Goal: Information Seeking & Learning: Find specific fact

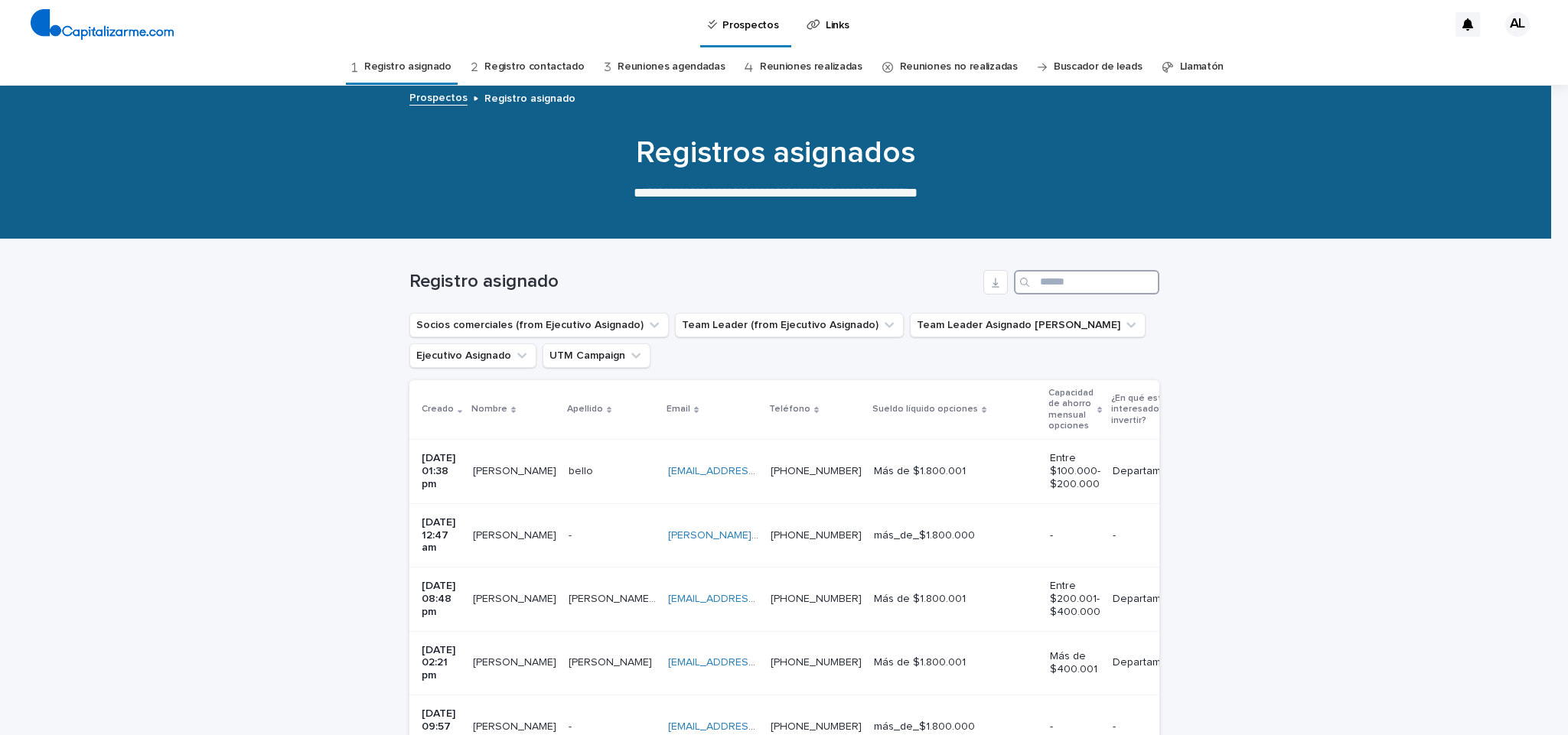
click at [1034, 287] on input "Search" at bounding box center [1086, 282] width 145 height 24
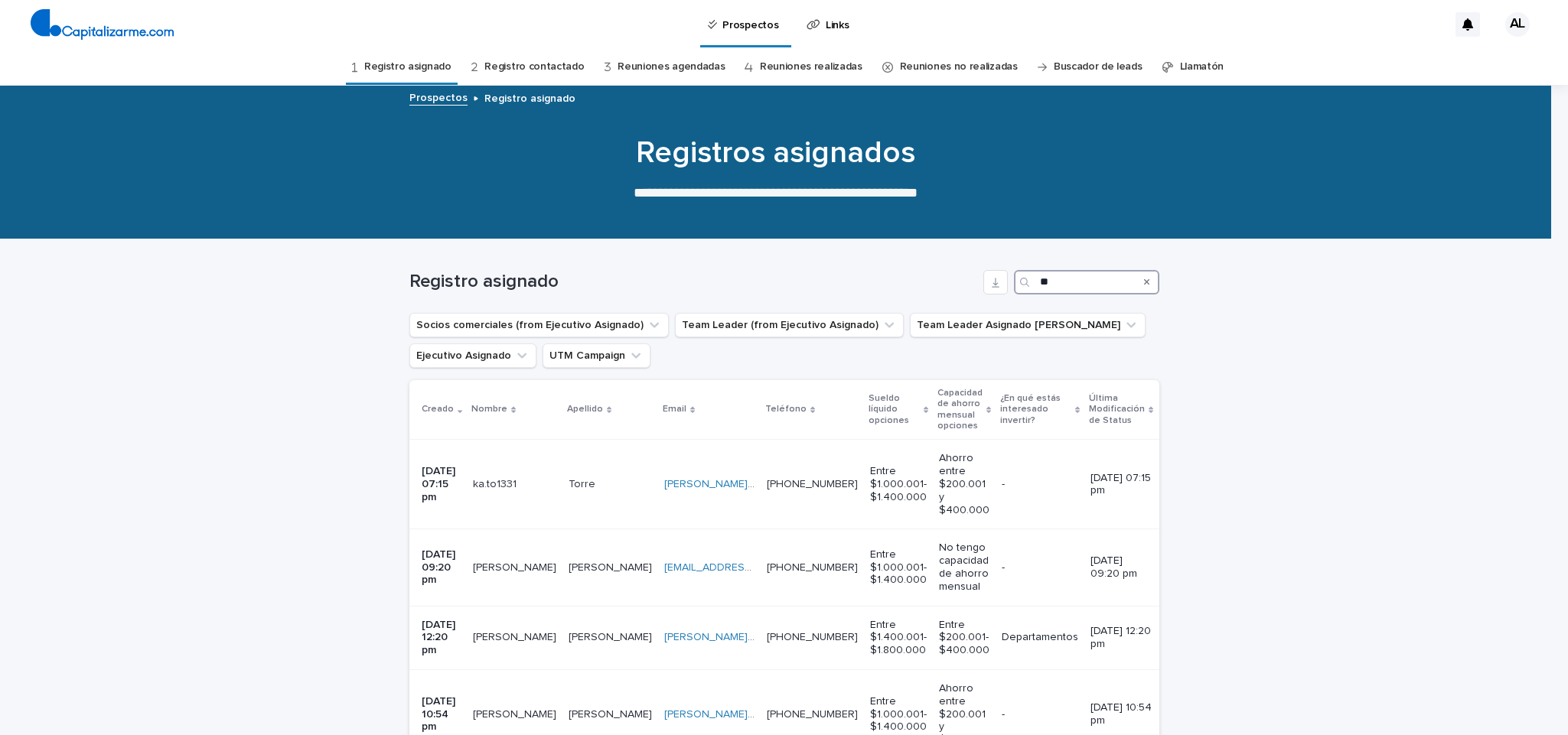
type input "*"
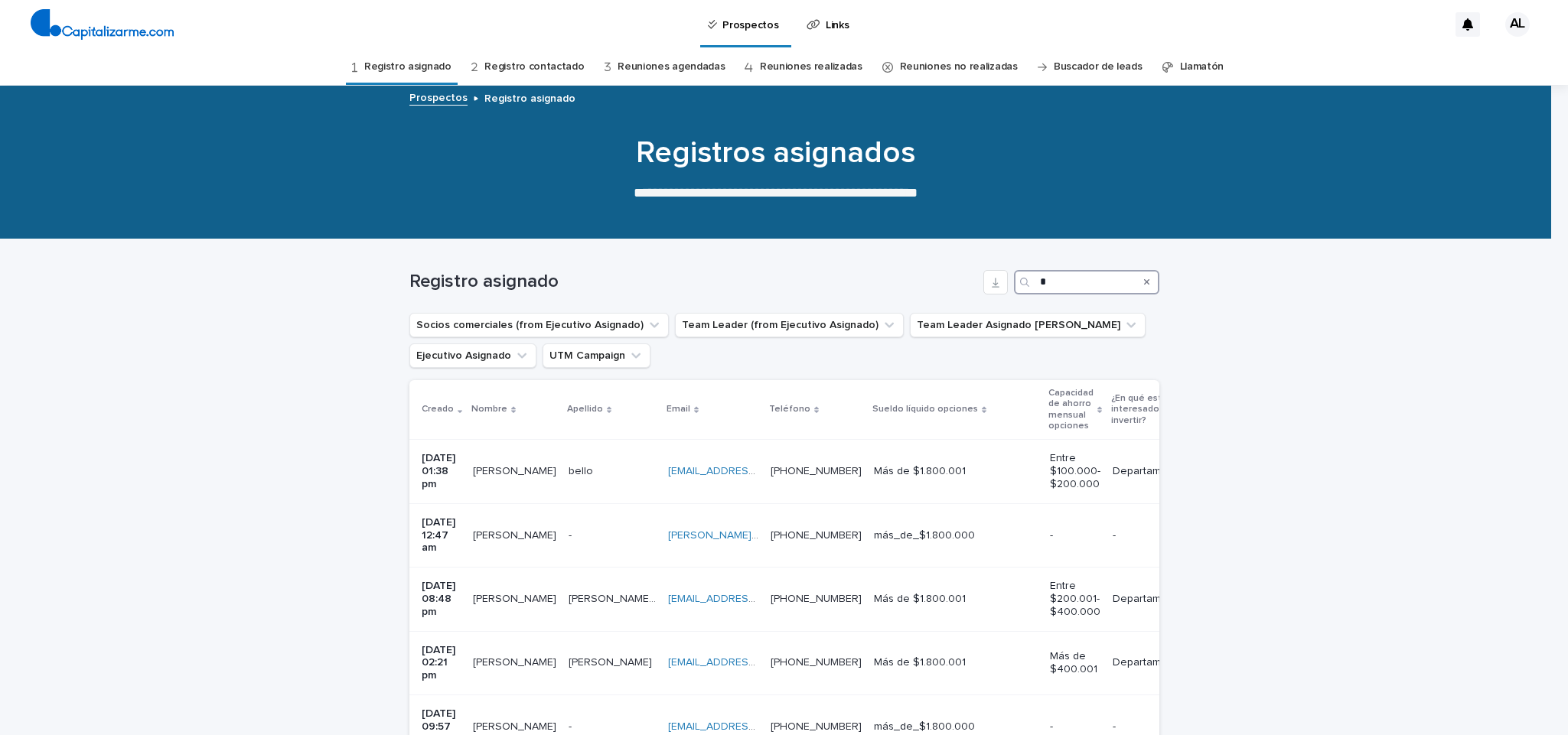
type input "*"
click at [1086, 66] on link "Buscador de leads" at bounding box center [1099, 66] width 89 height 36
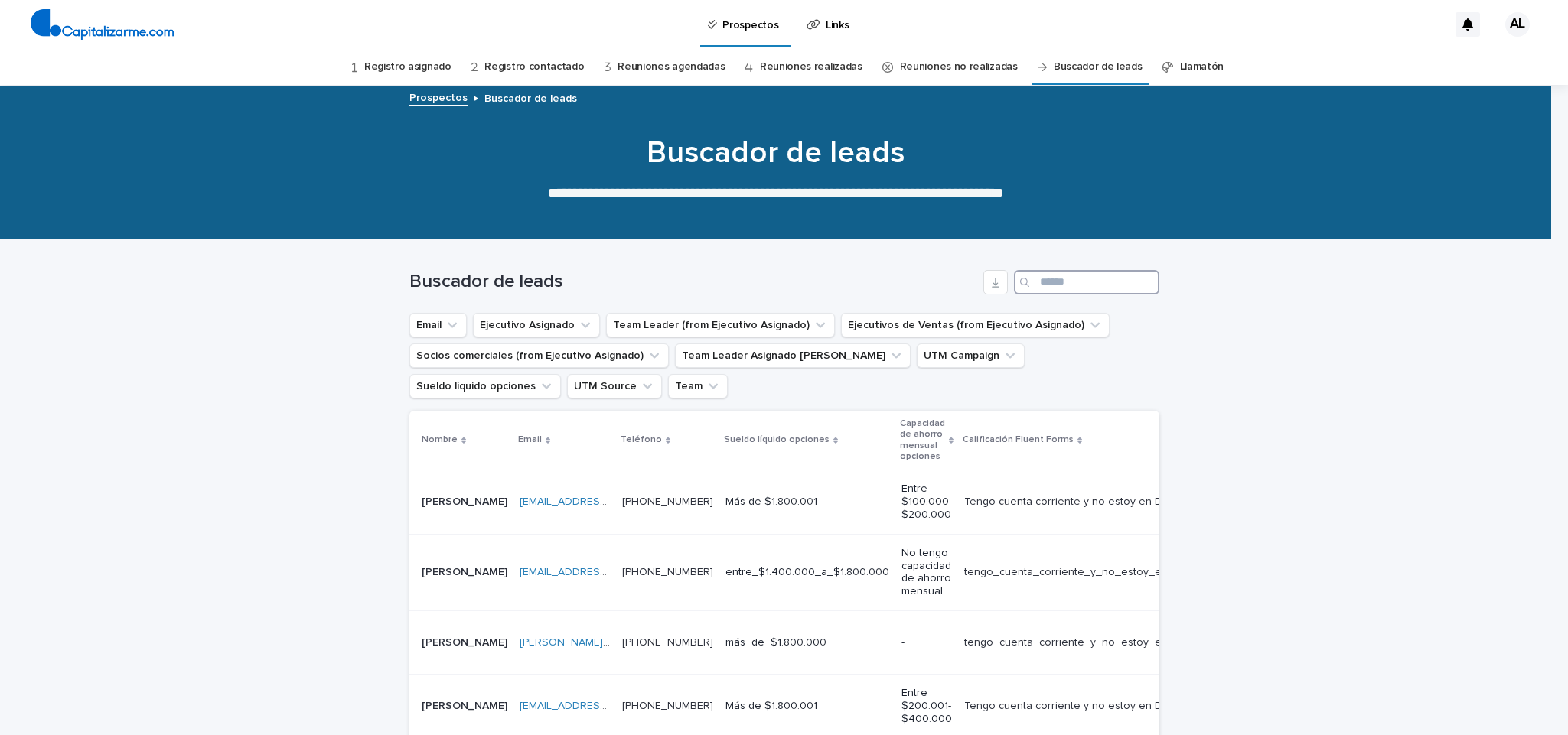
click at [1093, 281] on input "Search" at bounding box center [1086, 282] width 145 height 24
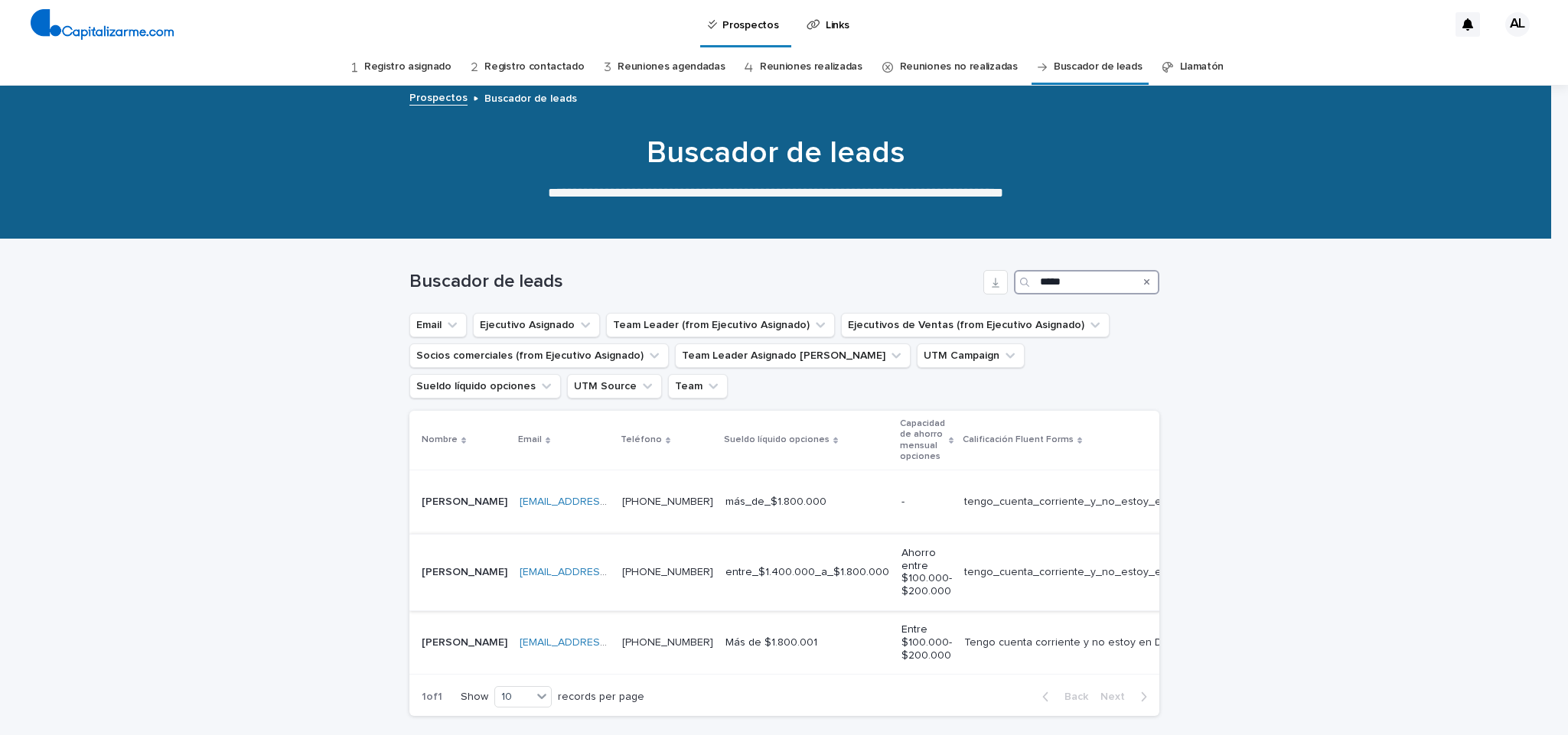
type input "*****"
click at [636, 567] on link "[EMAIL_ADDRESS][DOMAIN_NAME]" at bounding box center [607, 572] width 173 height 10
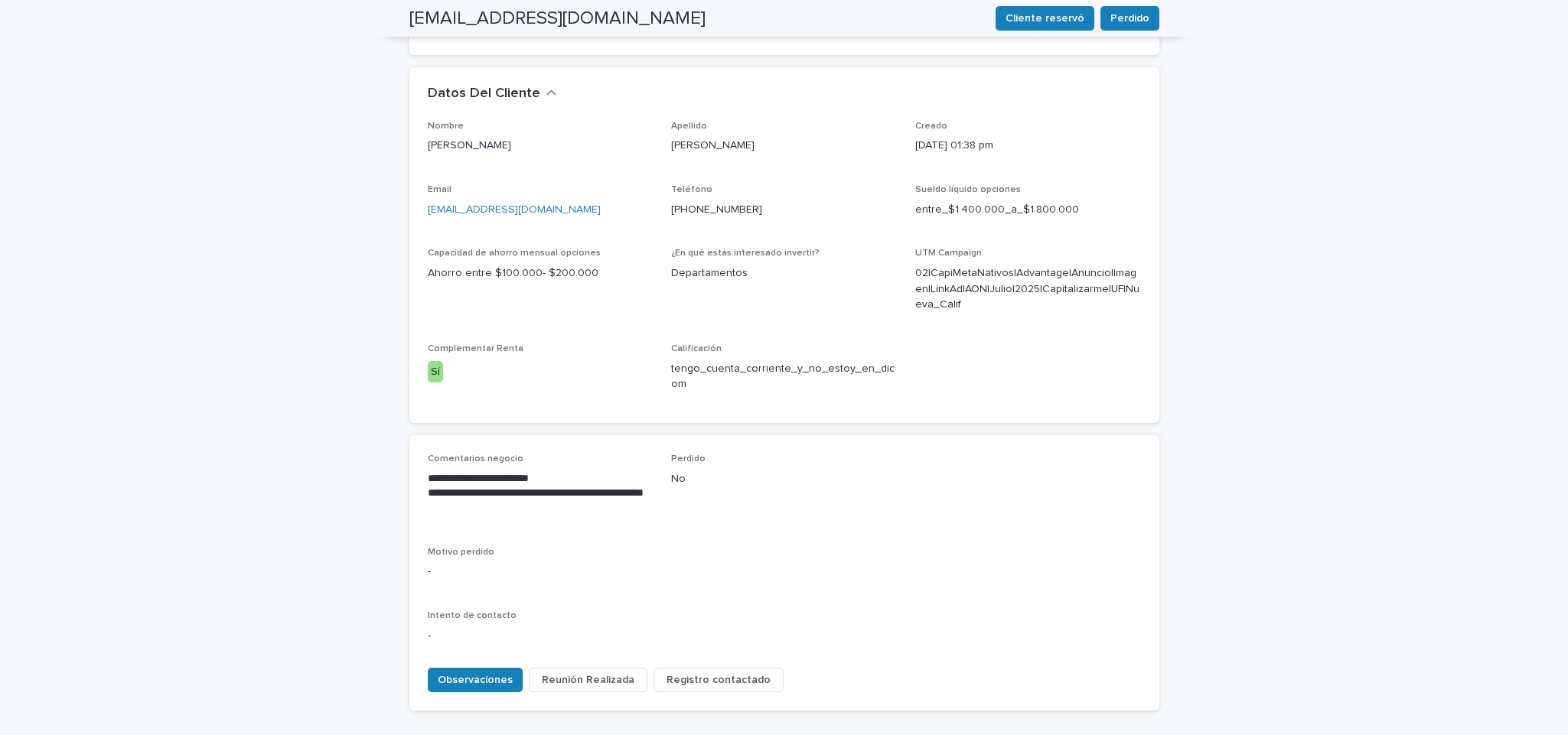
scroll to position [440, 0]
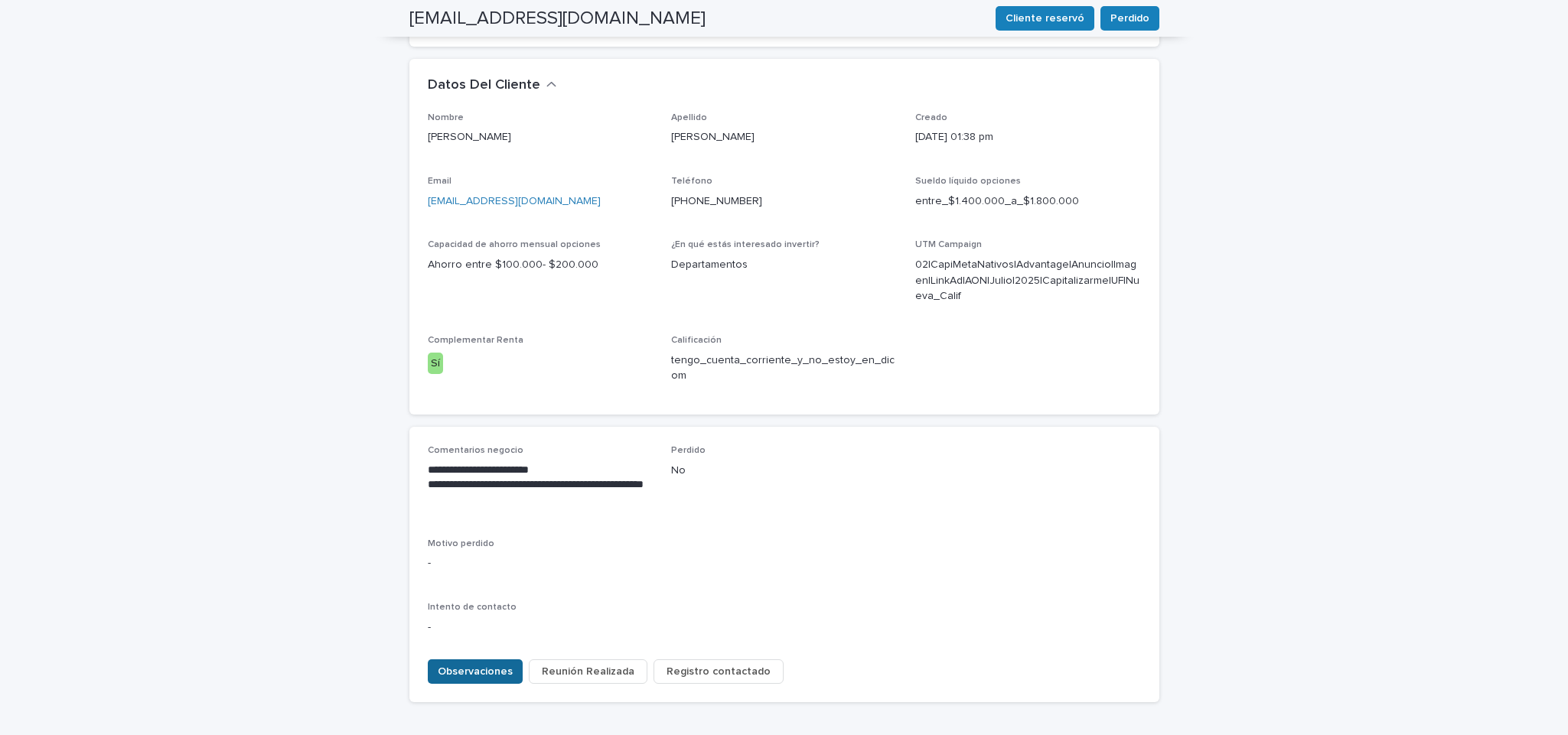
click at [476, 664] on span "Observaciones" at bounding box center [475, 672] width 75 height 16
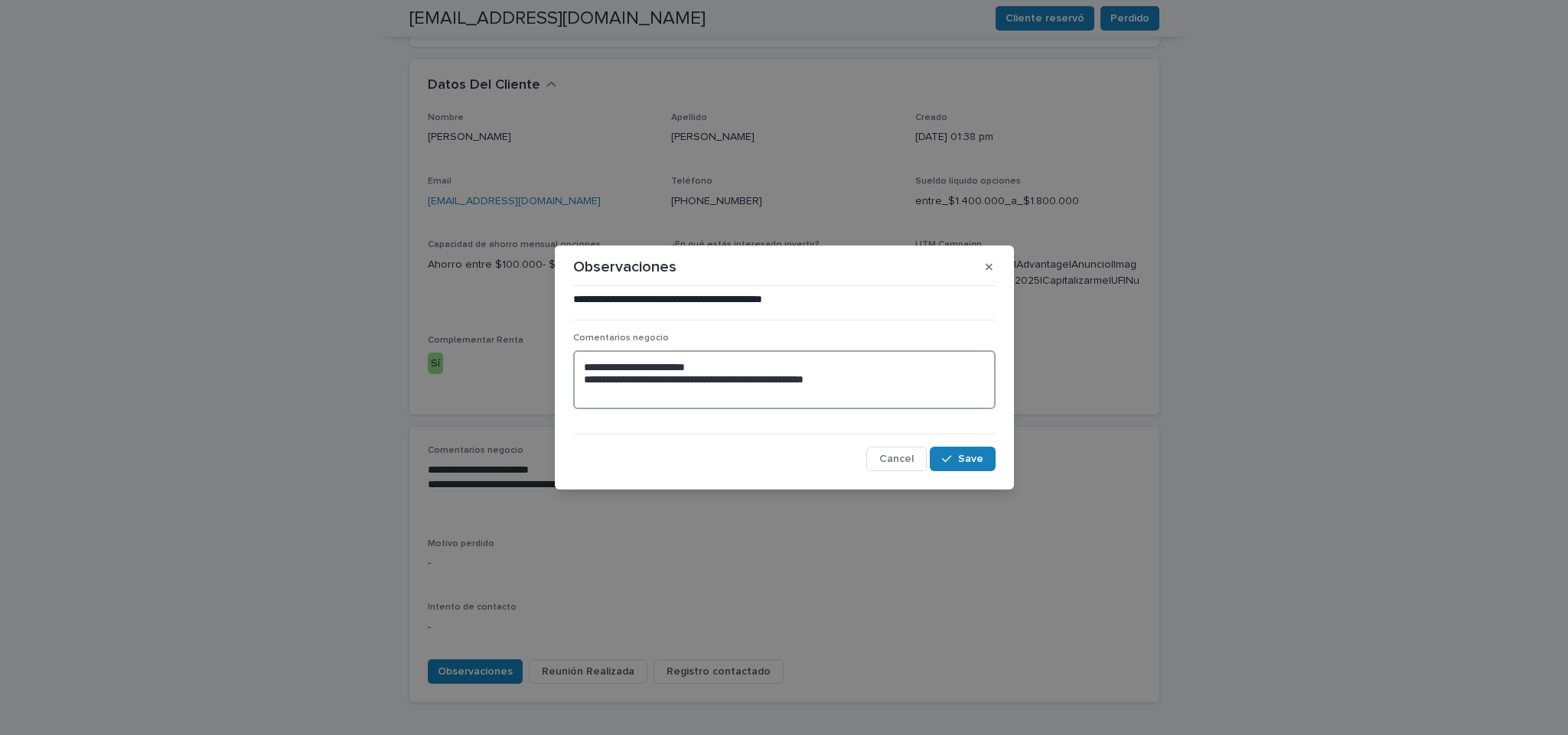
click at [650, 405] on textarea "**********" at bounding box center [784, 379] width 422 height 59
type textarea "**********"
click at [949, 457] on icon "button" at bounding box center [947, 459] width 10 height 10
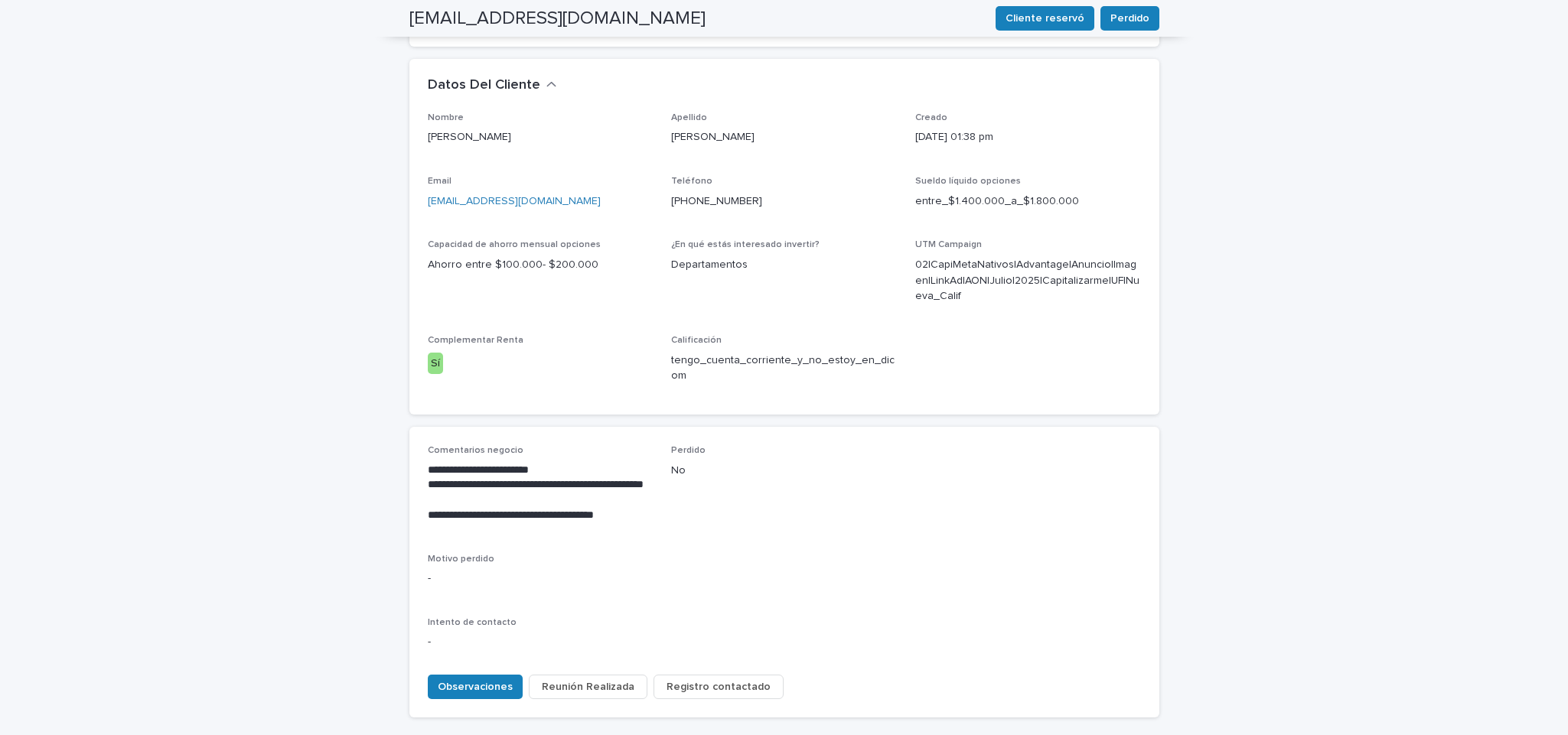
scroll to position [448, 0]
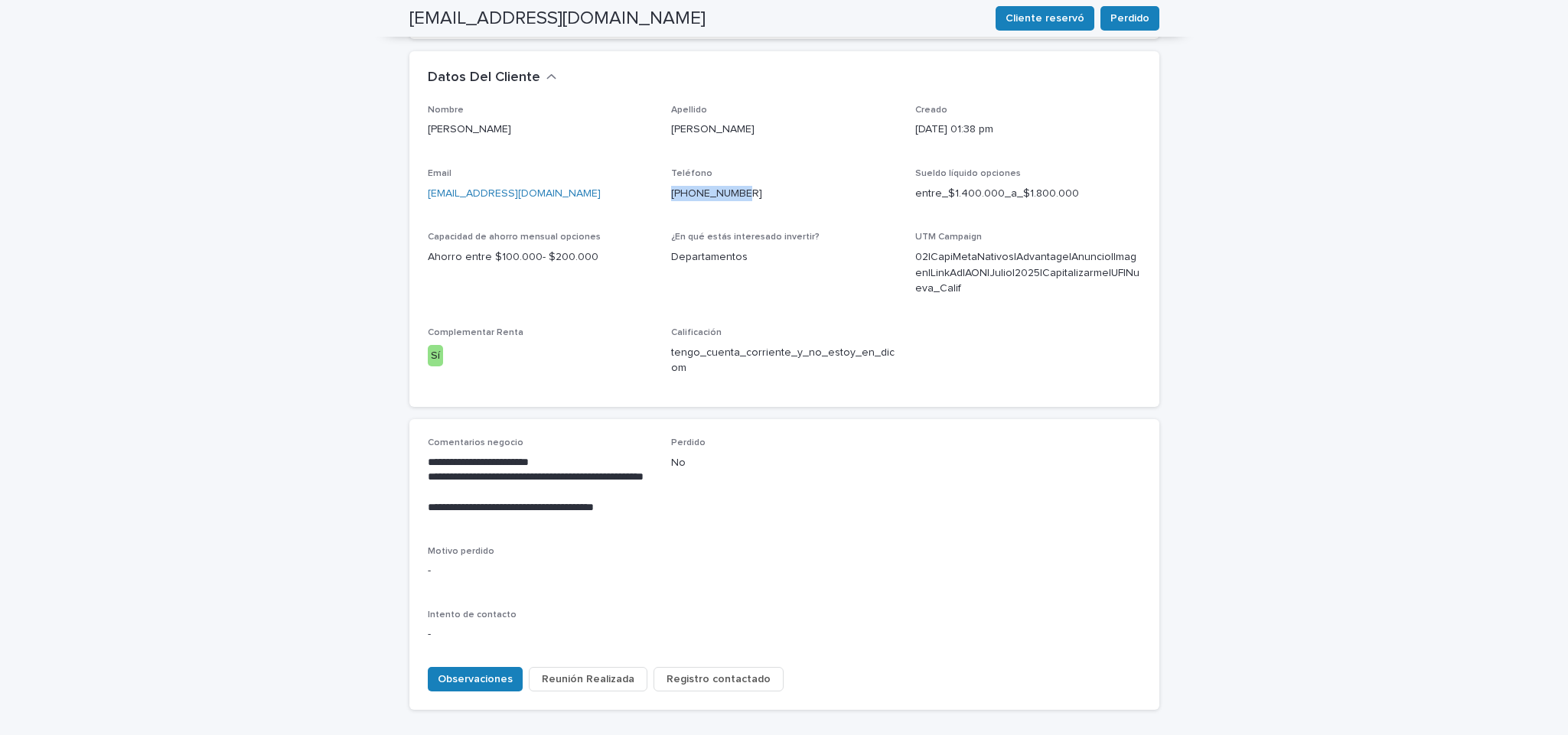
drag, startPoint x: 766, startPoint y: 148, endPoint x: 659, endPoint y: 126, distance: 109.2
click at [659, 126] on div "Nombre [PERSON_NAME] Apellido [PERSON_NAME] Creado [DATE] 01:38 pm Email [EMAIL…" at bounding box center [784, 246] width 713 height 284
copy link "[PHONE_NUMBER]"
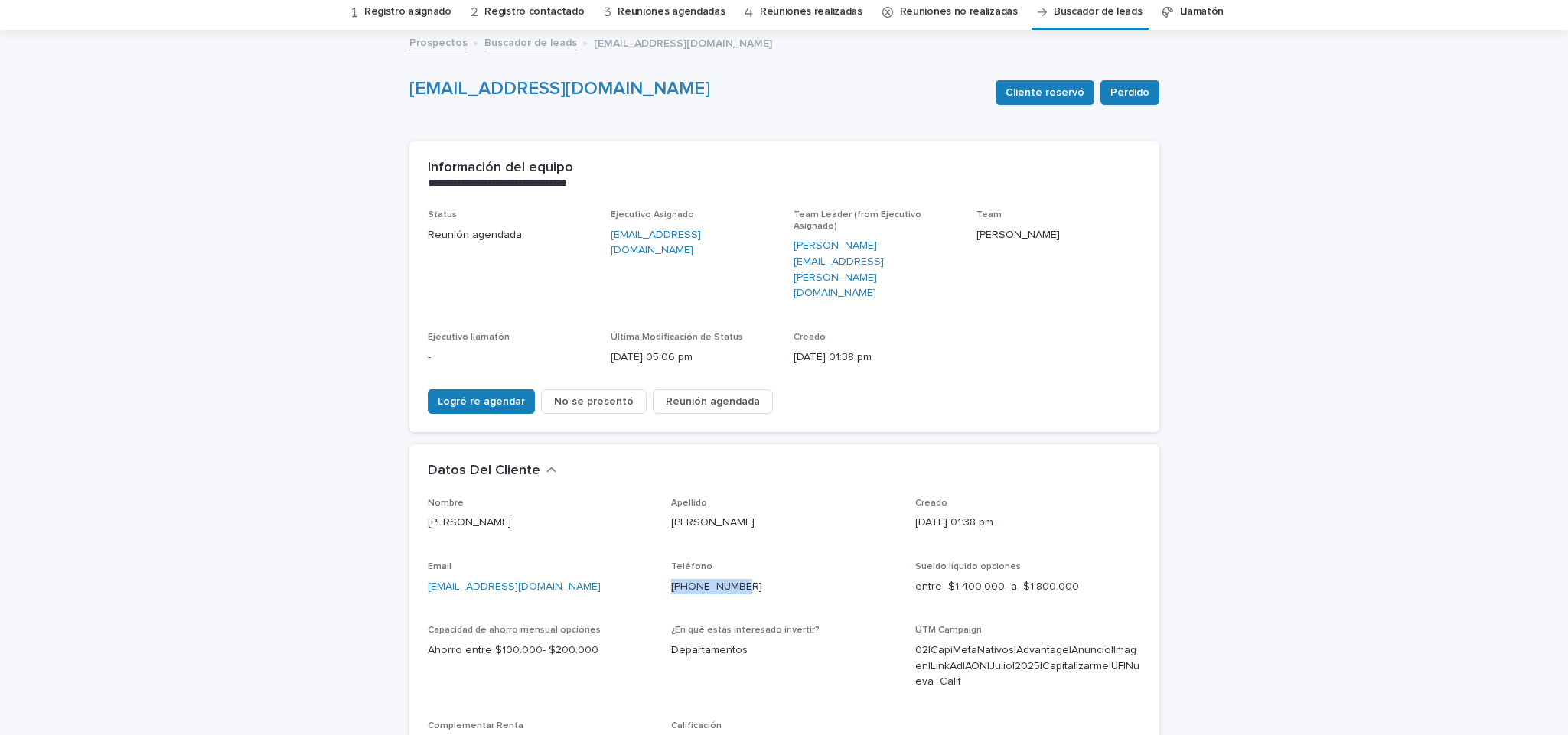
scroll to position [37, 0]
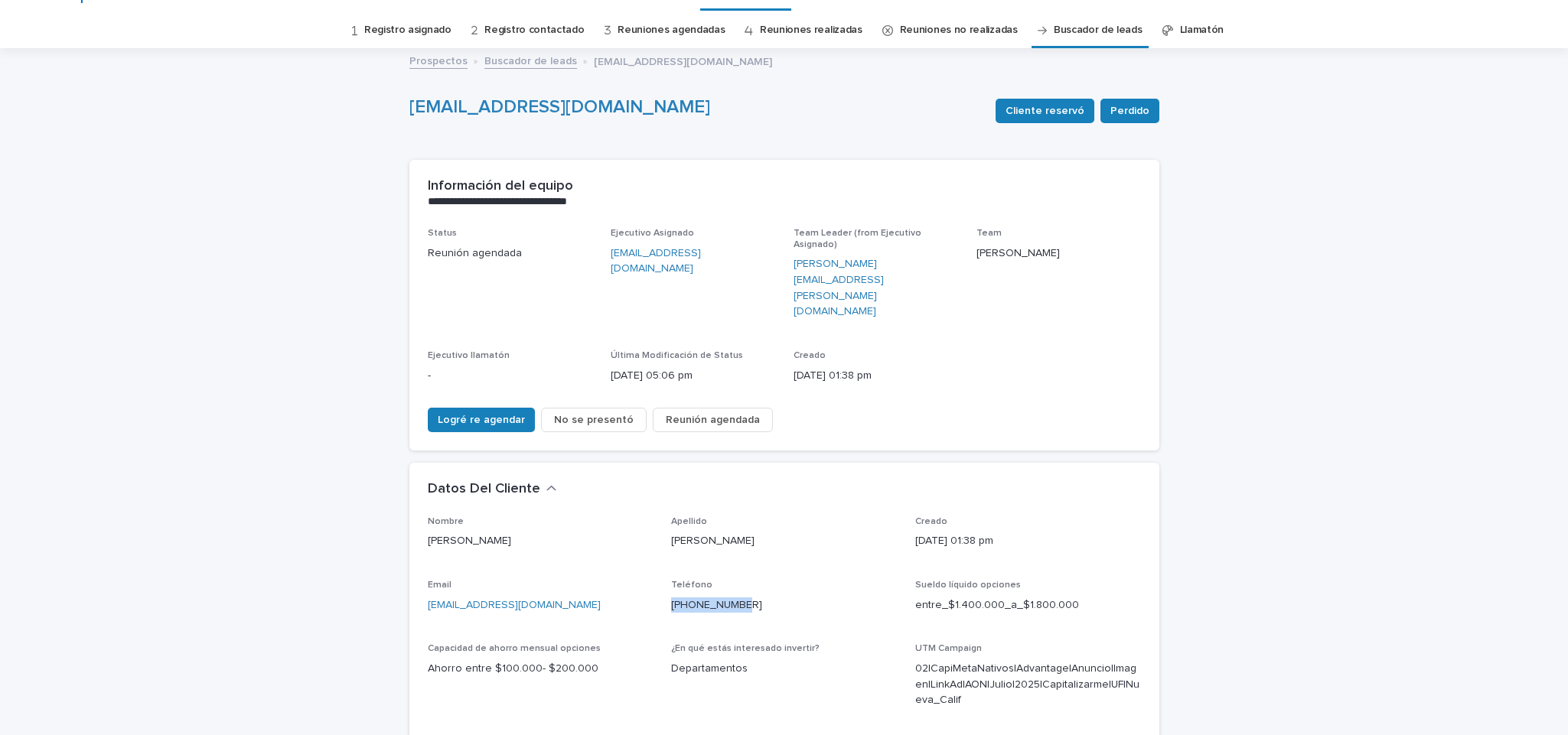
drag, startPoint x: 618, startPoint y: 551, endPoint x: 477, endPoint y: 528, distance: 142.9
click at [477, 580] on div "Email [EMAIL_ADDRESS][DOMAIN_NAME]" at bounding box center [540, 603] width 225 height 45
copy div "[EMAIL_ADDRESS][DOMAIN_NAME]"
click at [591, 413] on span "No se presentó" at bounding box center [593, 420] width 80 height 16
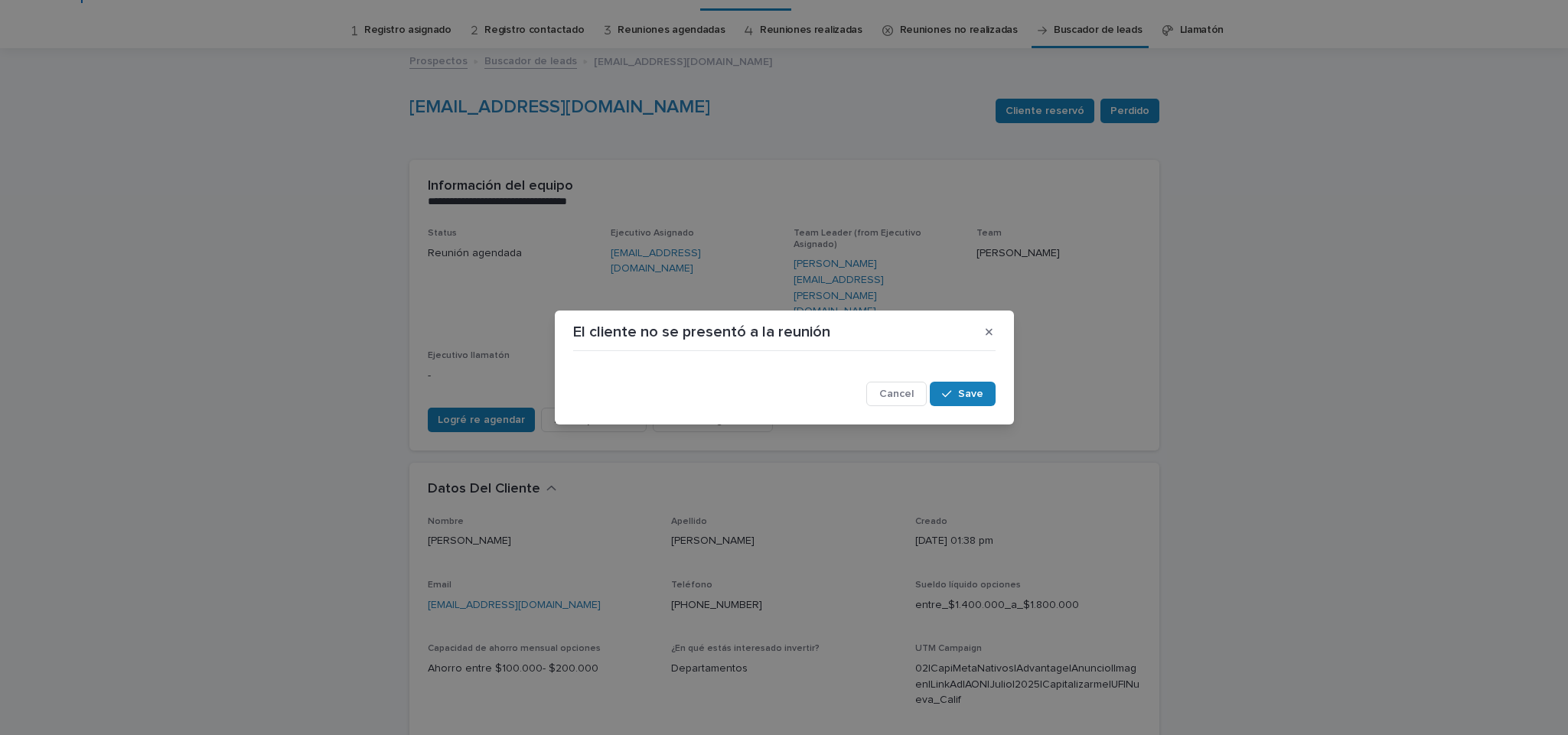
click at [1264, 356] on div "El cliente no se presentó a la reunión Cancel Save" at bounding box center [784, 367] width 1568 height 735
click at [994, 329] on button "button" at bounding box center [989, 332] width 25 height 24
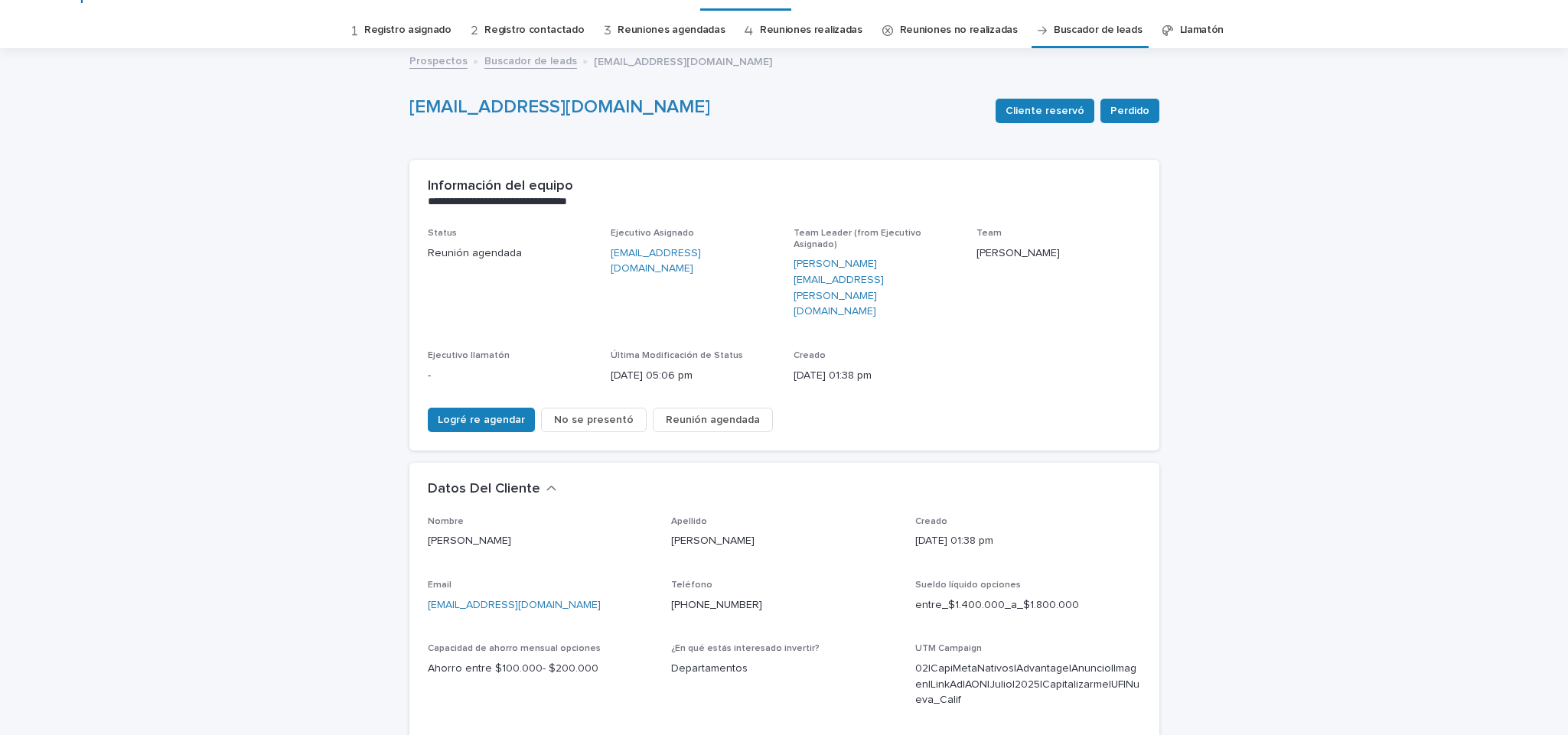
click at [400, 31] on link "Registro asignado" at bounding box center [408, 30] width 87 height 36
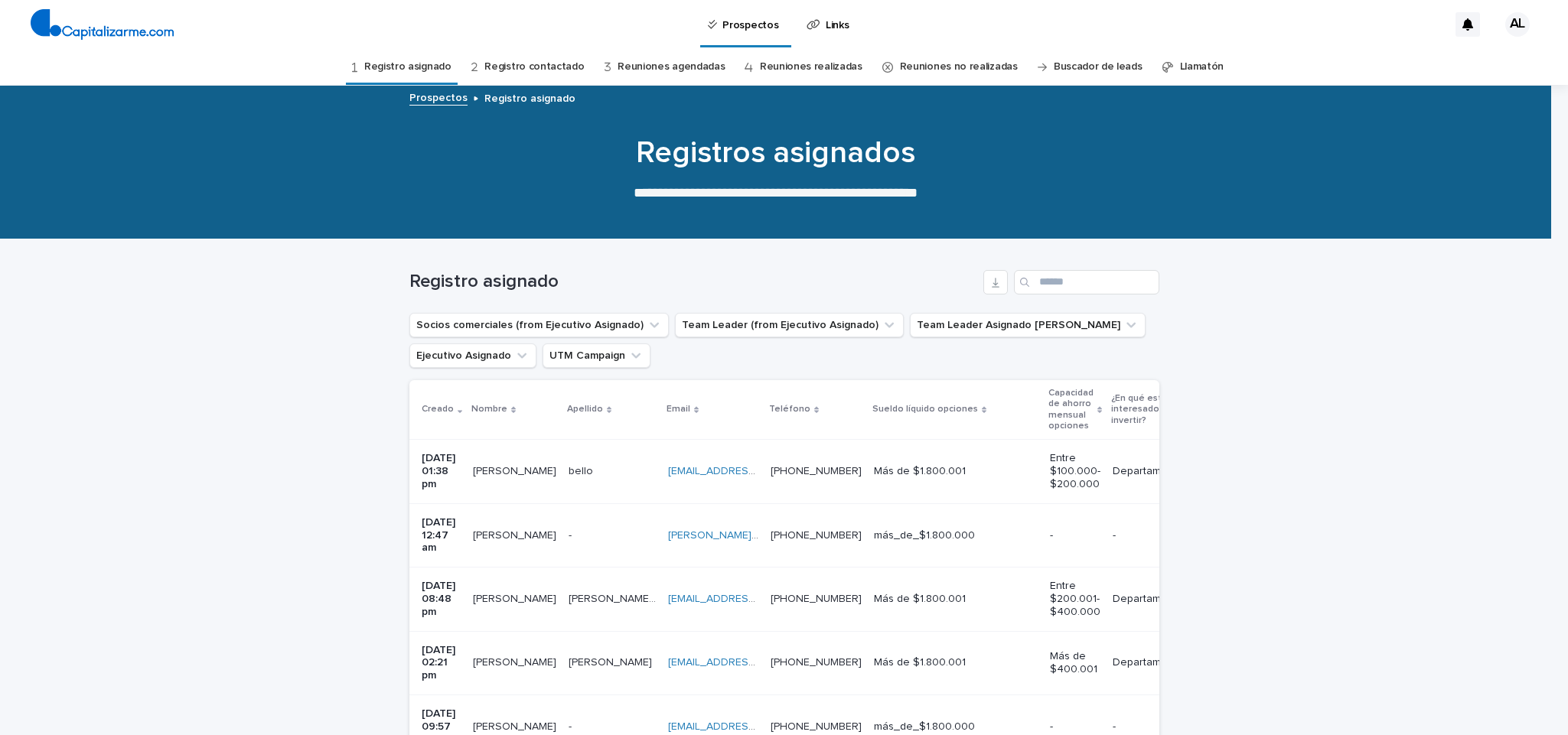
click at [1093, 59] on link "Buscador de leads" at bounding box center [1099, 66] width 89 height 36
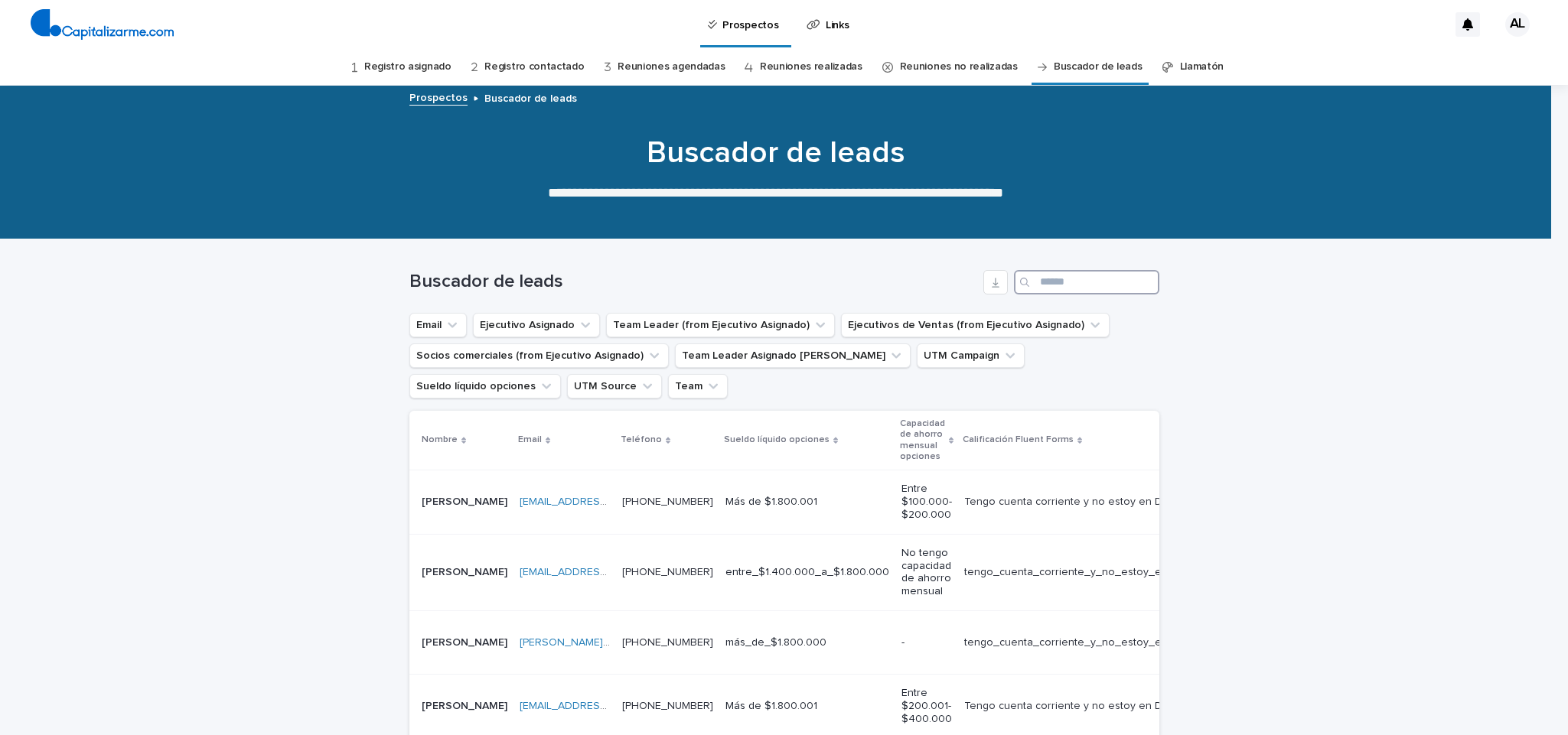
click at [1077, 280] on input "Search" at bounding box center [1086, 282] width 145 height 24
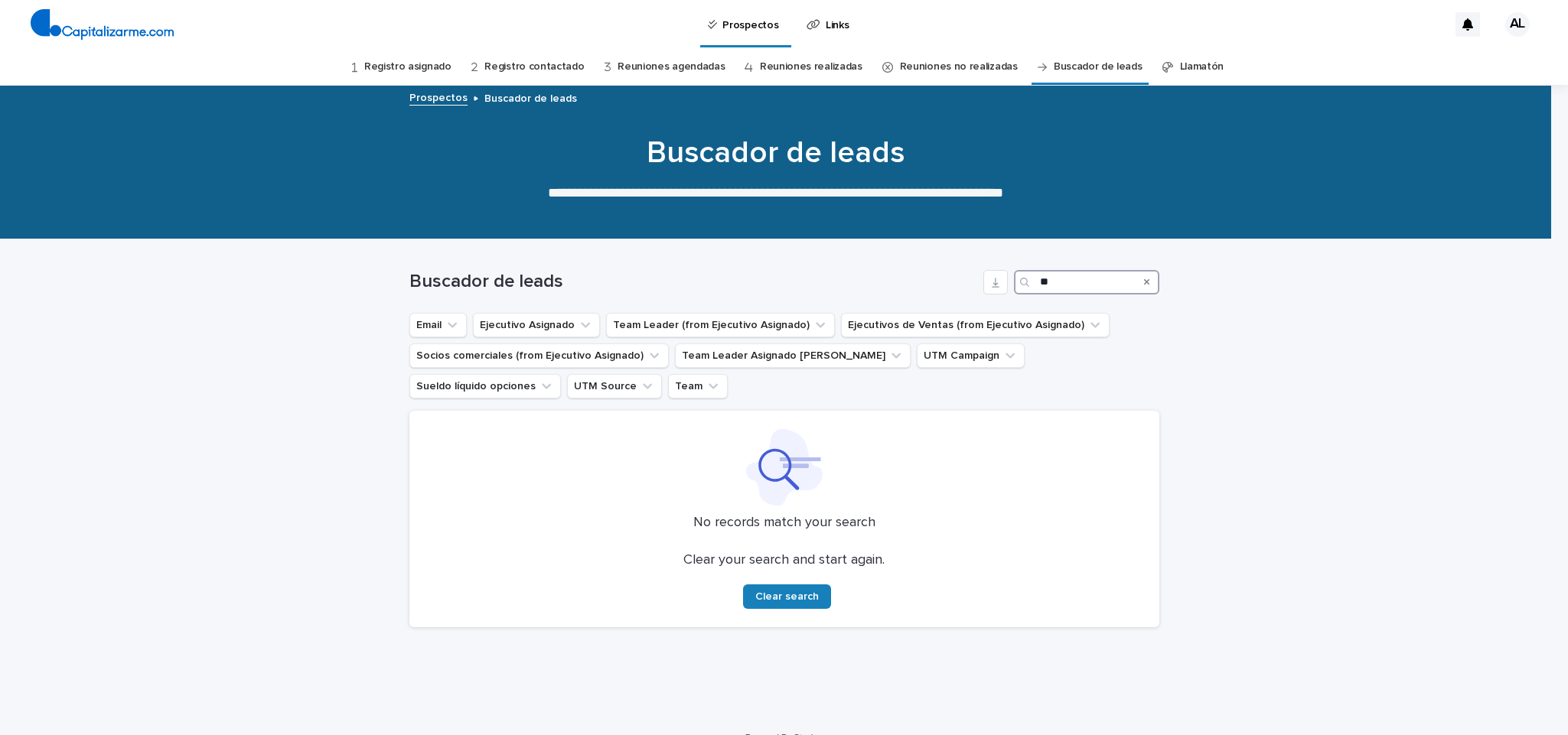
type input "*"
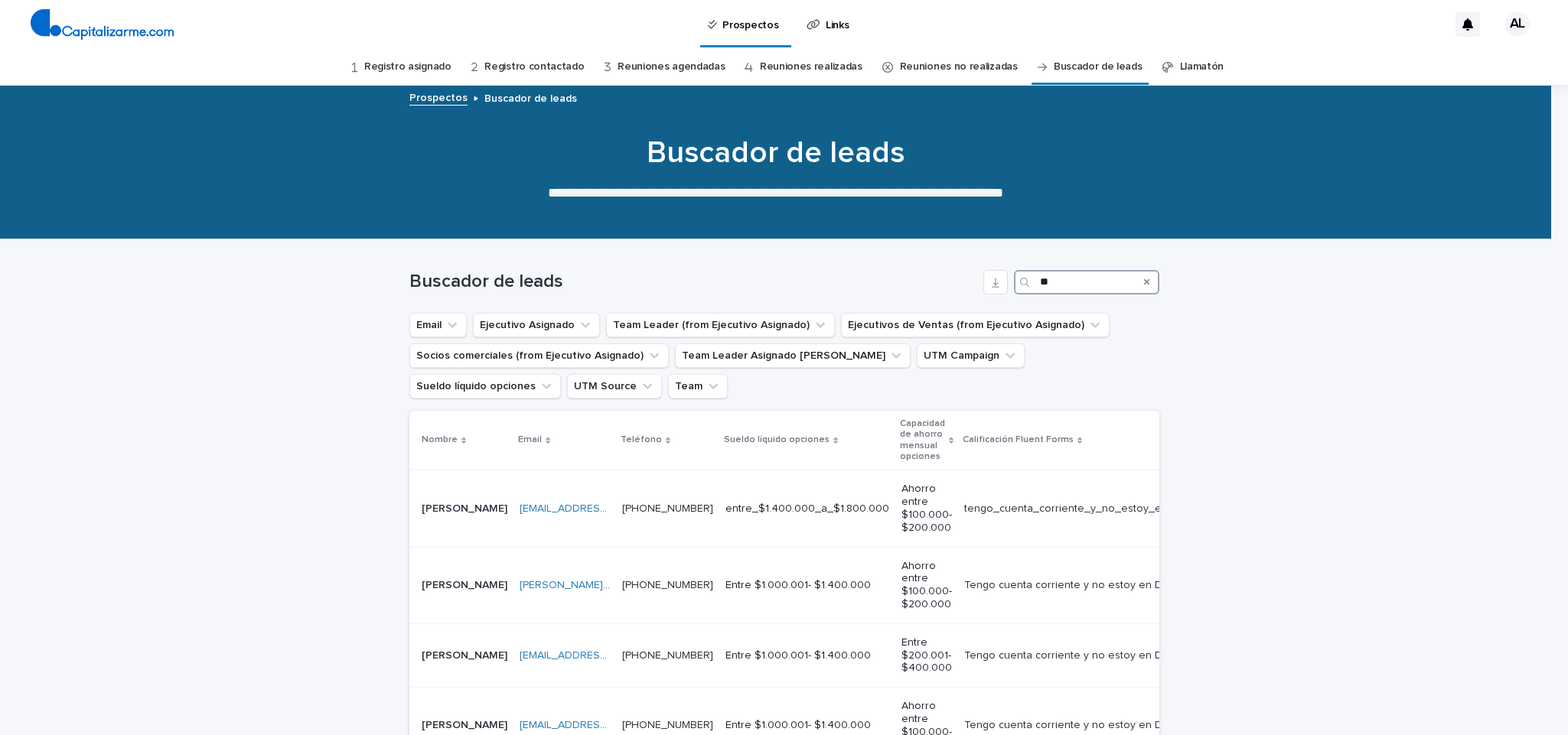
type input "*"
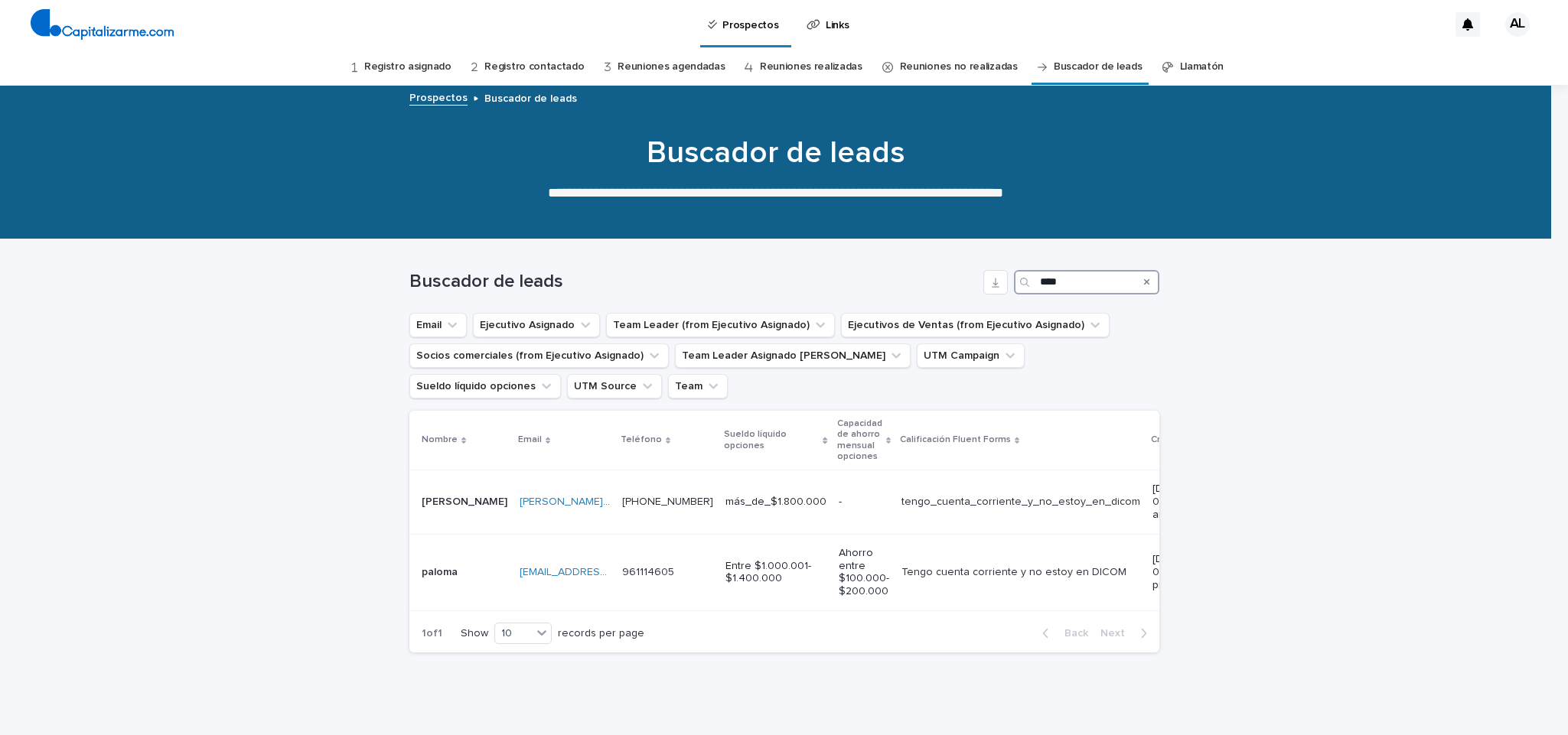
type input "****"
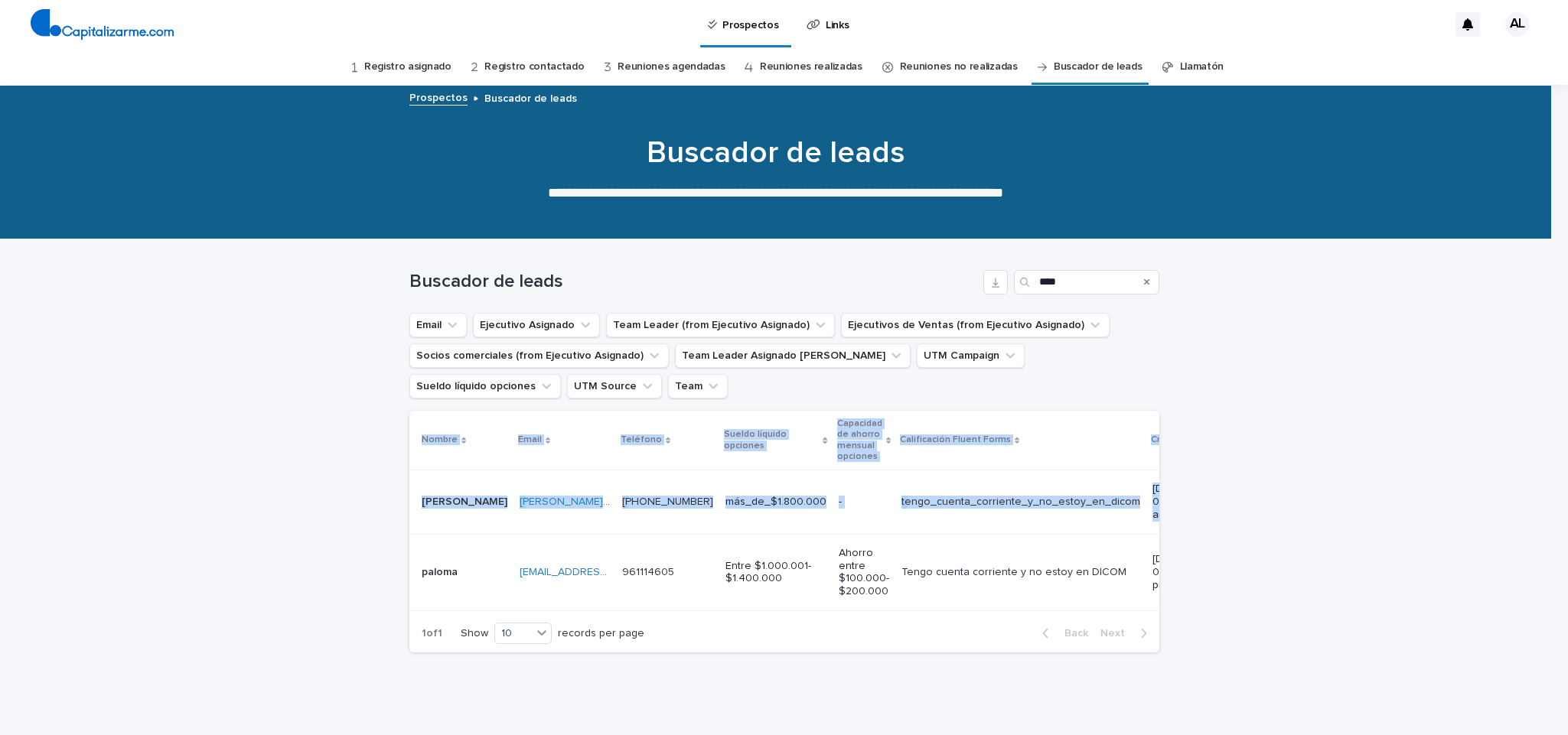
scroll to position [0, 329]
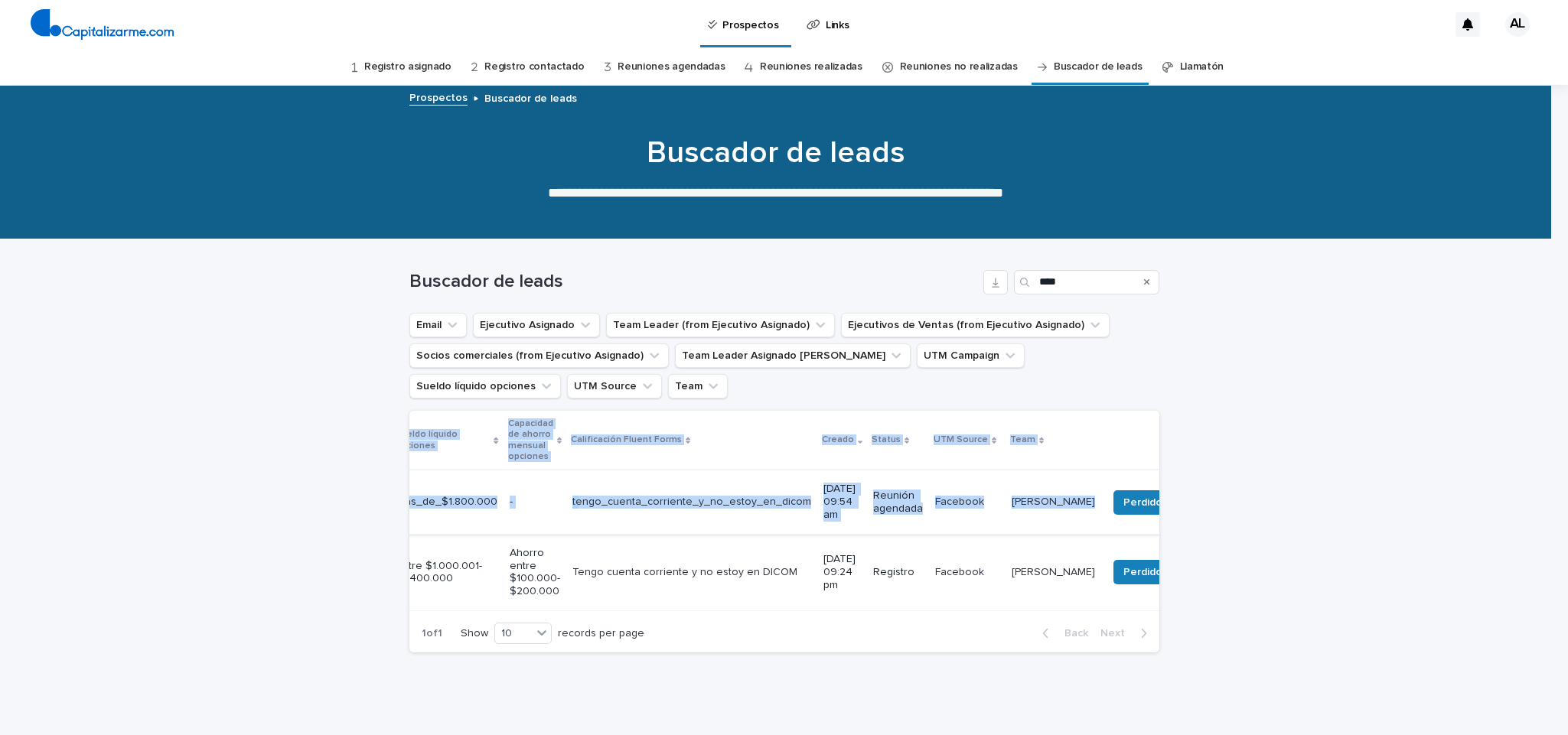
drag, startPoint x: 385, startPoint y: 498, endPoint x: 1015, endPoint y: 496, distance: 630.0
click at [1015, 496] on div "Loading... Saving… Loading... Saving… Buscador de leads **** Email Ejecutivo As…" at bounding box center [784, 490] width 1568 height 502
click at [1034, 501] on p at bounding box center [1052, 502] width 83 height 13
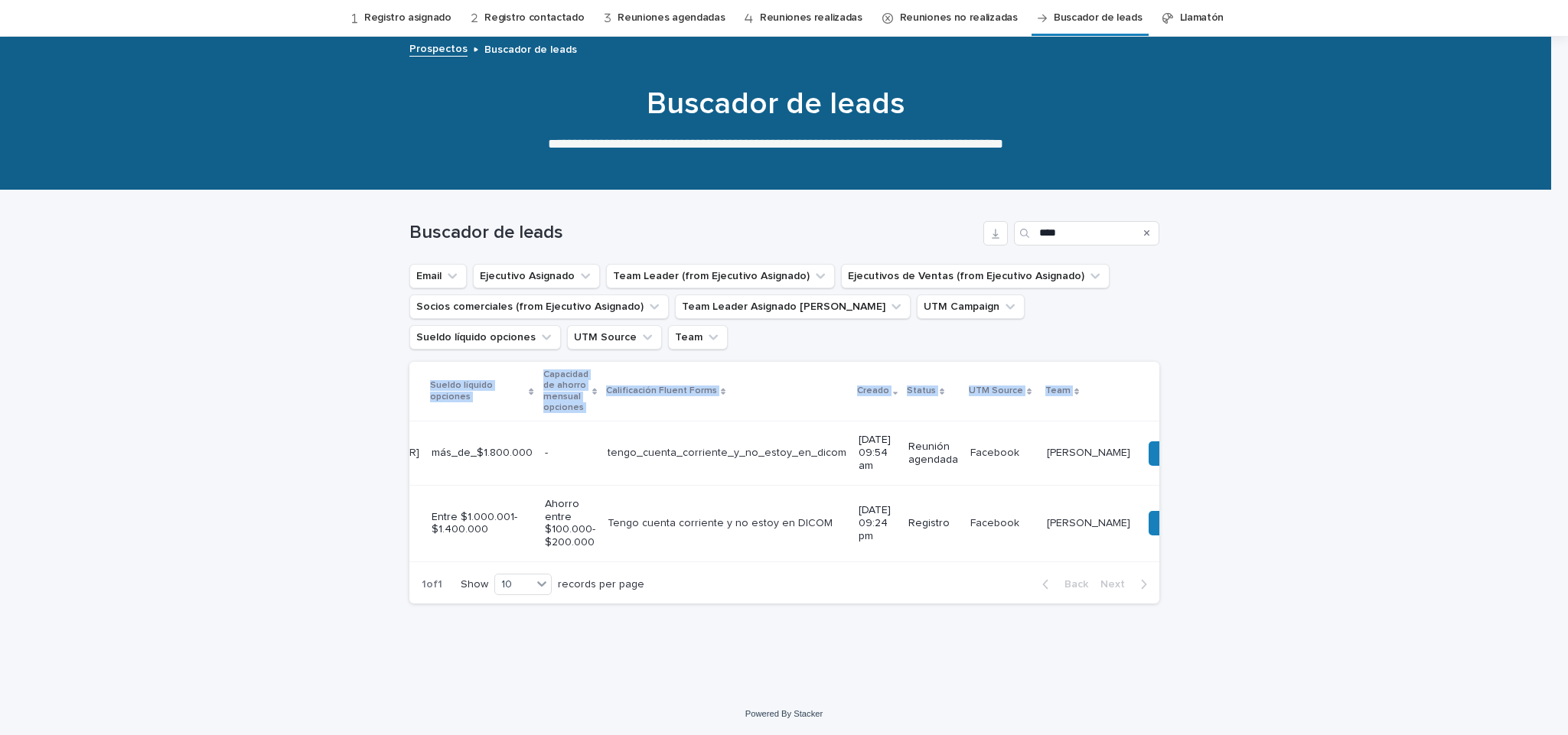
scroll to position [0, 329]
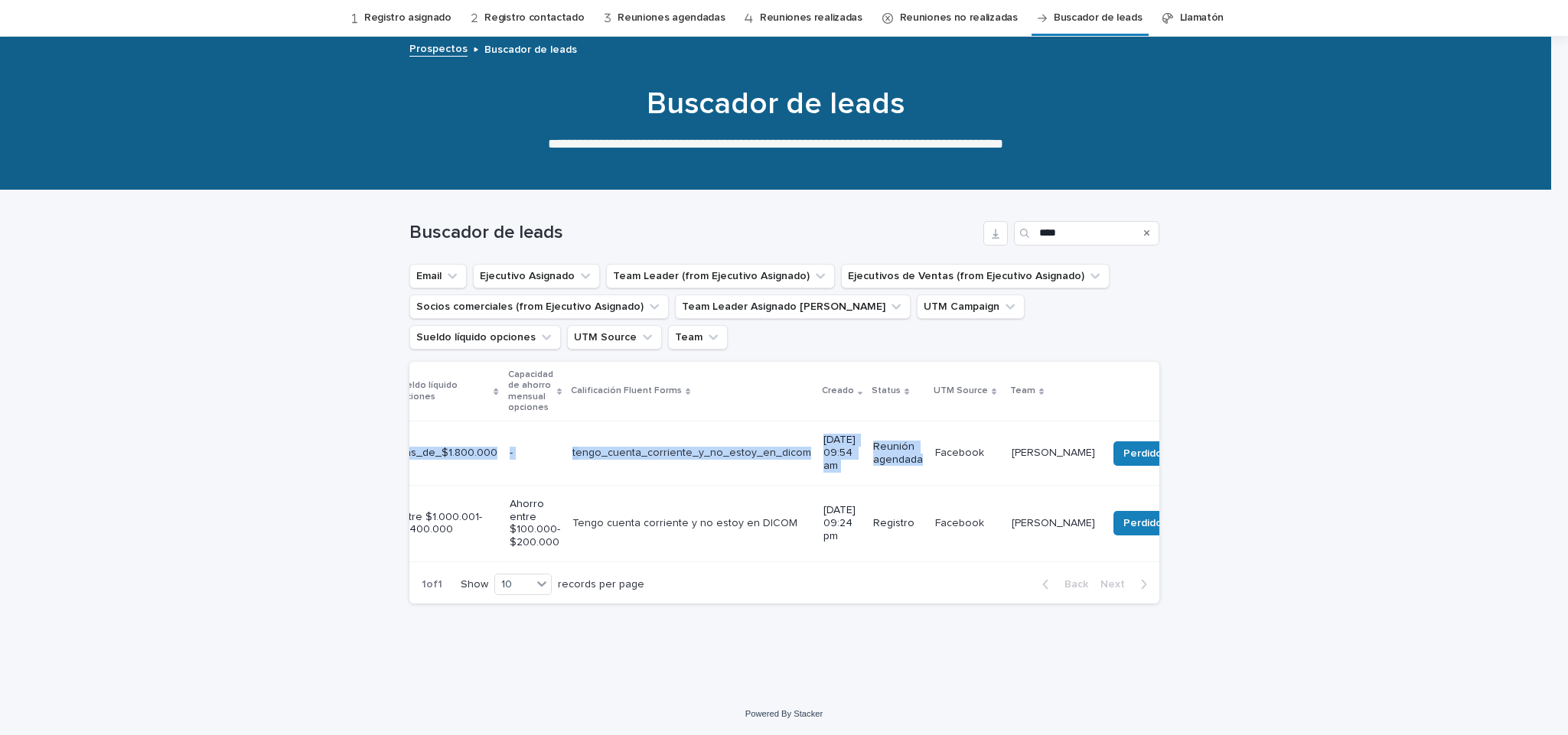
drag, startPoint x: 402, startPoint y: 446, endPoint x: 912, endPoint y: 455, distance: 510.1
click at [912, 455] on tr "[PERSON_NAME] [PERSON_NAME] [PERSON_NAME][EMAIL_ADDRESS][PERSON_NAME][DOMAIN_NA…" at bounding box center [639, 453] width 1117 height 64
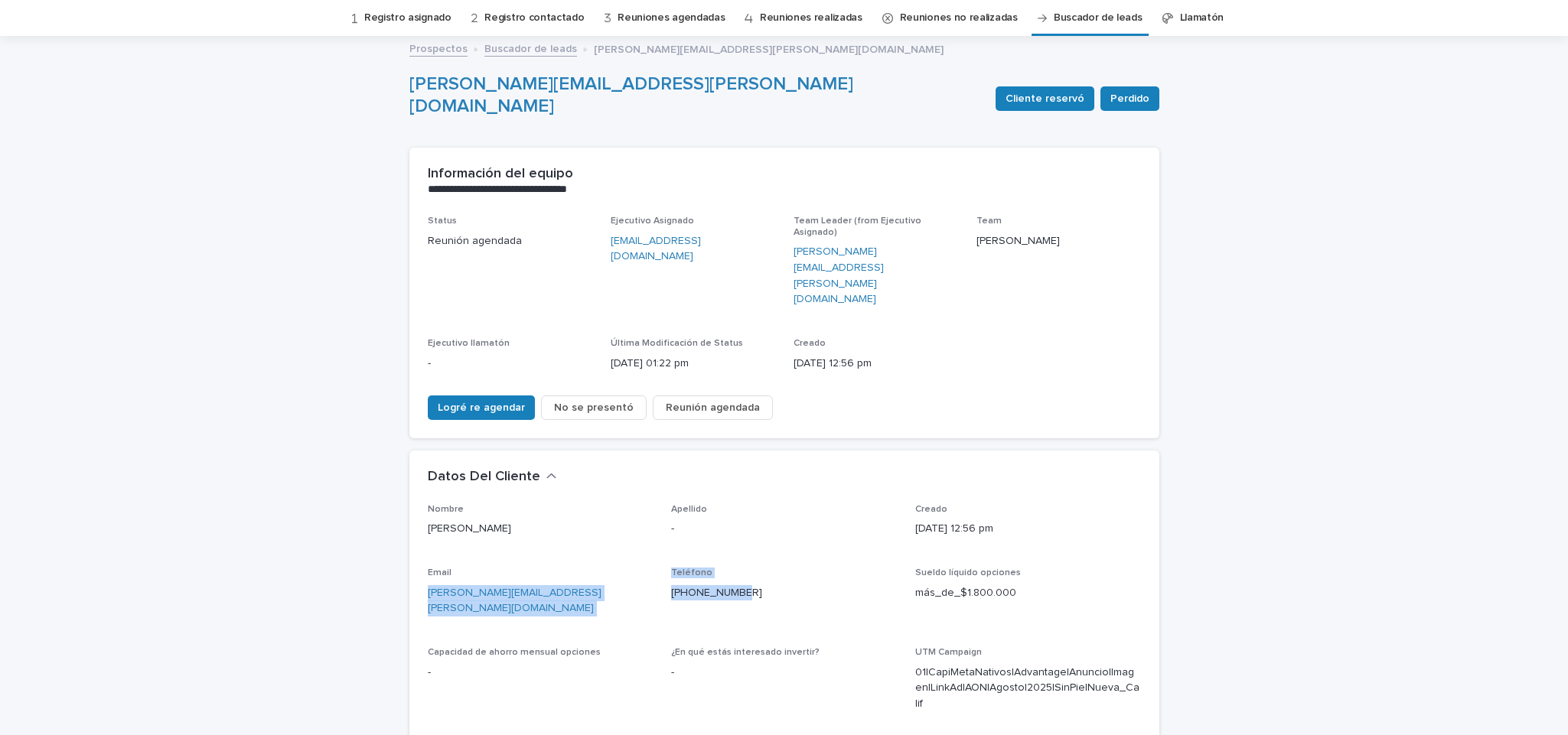
drag, startPoint x: 752, startPoint y: 532, endPoint x: 409, endPoint y: 528, distance: 343.0
click at [409, 528] on div "Nombre [PERSON_NAME] Apellido - Creado [DATE] 12:56 pm Email [PERSON_NAME][EMAI…" at bounding box center [784, 663] width 750 height 318
drag, startPoint x: 526, startPoint y: 526, endPoint x: 418, endPoint y: 533, distance: 108.2
click at [427, 586] on p "[PERSON_NAME][EMAIL_ADDRESS][PERSON_NAME][DOMAIN_NAME]" at bounding box center [540, 601] width 225 height 32
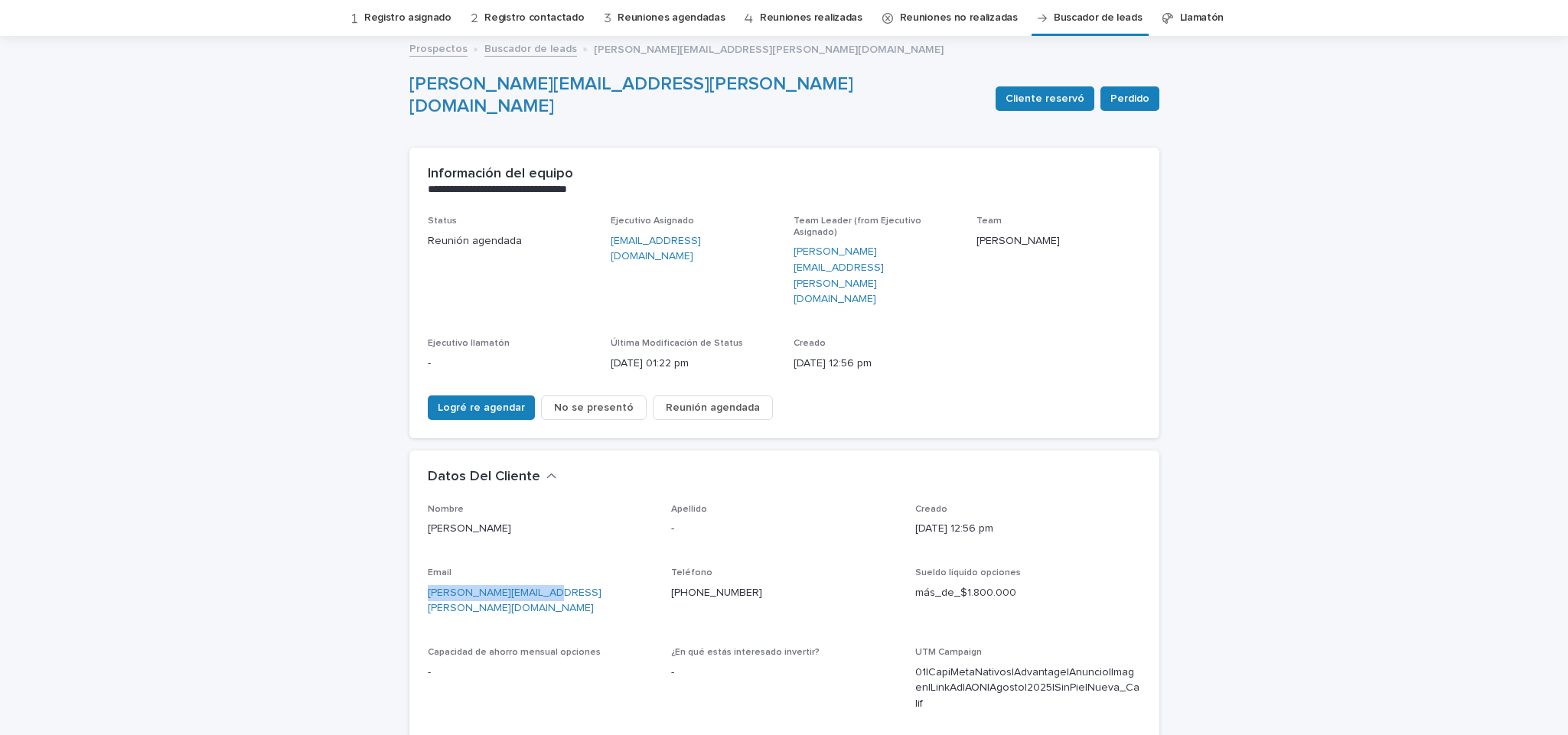
copy link "[PERSON_NAME][EMAIL_ADDRESS][PERSON_NAME][DOMAIN_NAME]"
drag, startPoint x: 769, startPoint y: 528, endPoint x: 660, endPoint y: 529, distance: 109.0
click at [660, 529] on div "Nombre [PERSON_NAME] Apellido - Creado [DATE] 12:56 pm Email [PERSON_NAME][EMAI…" at bounding box center [784, 654] width 713 height 300
copy link "[PHONE_NUMBER]"
click at [1085, 18] on link "Buscador de leads" at bounding box center [1099, 17] width 89 height 36
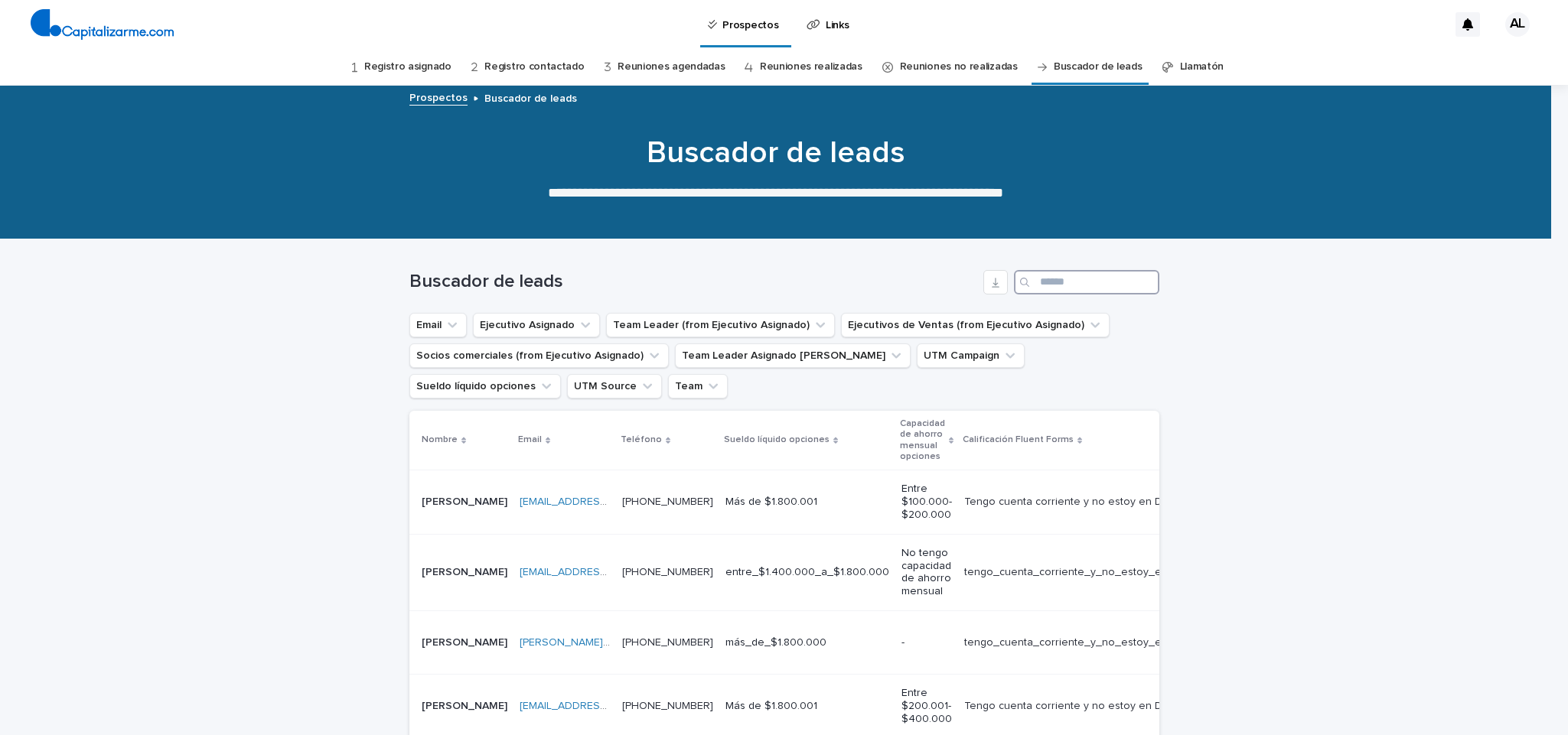
click at [1034, 280] on input "Search" at bounding box center [1086, 282] width 145 height 24
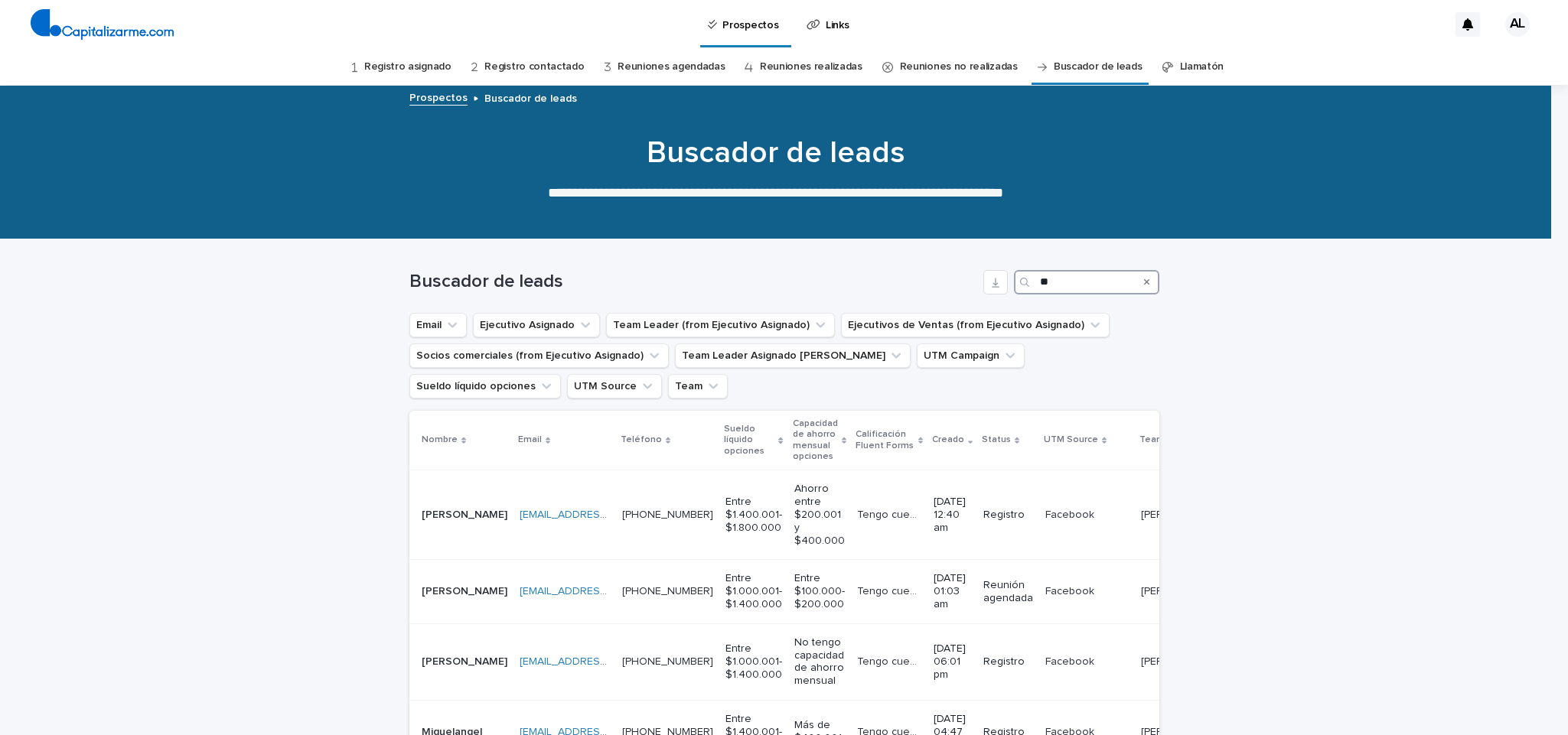
type input "*"
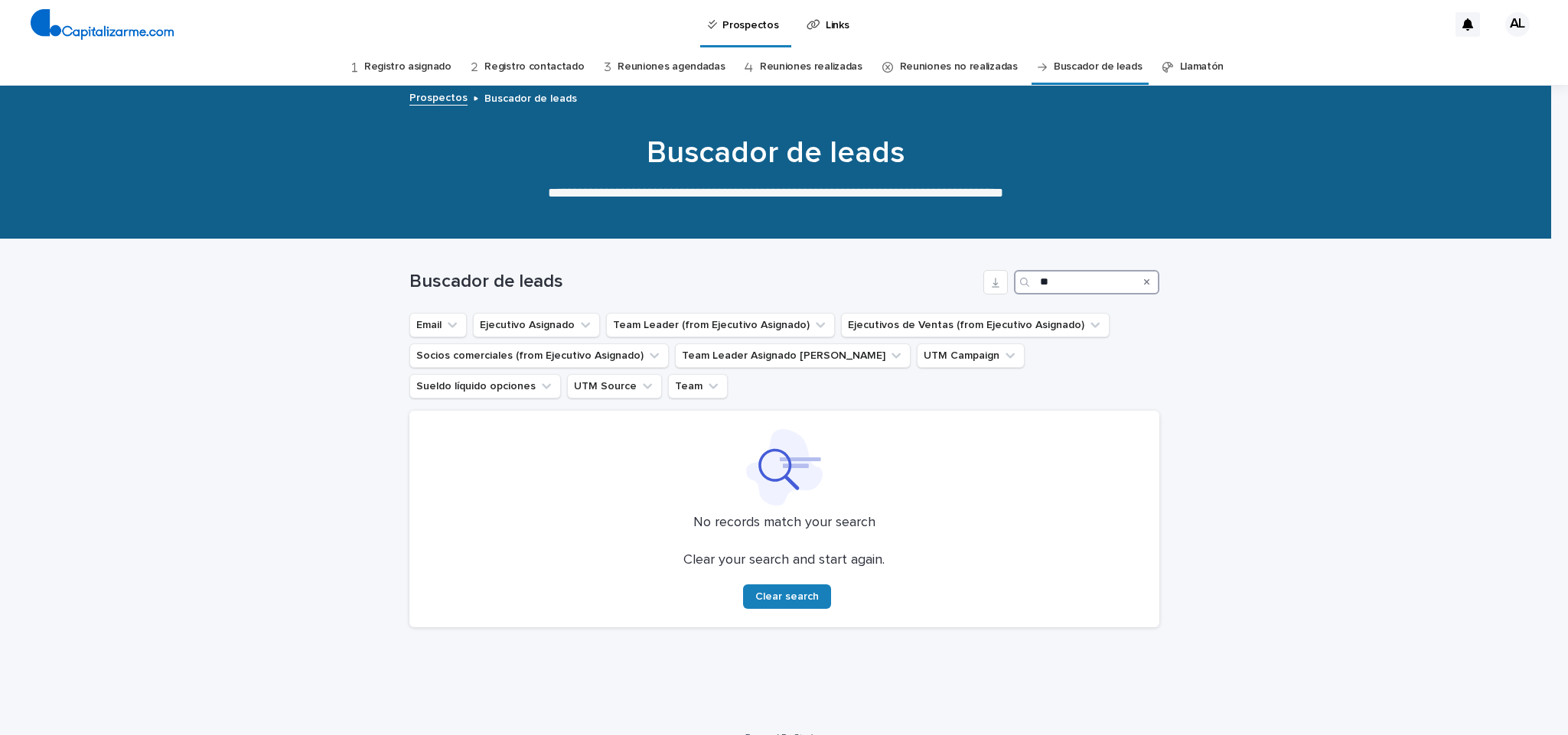
type input "*"
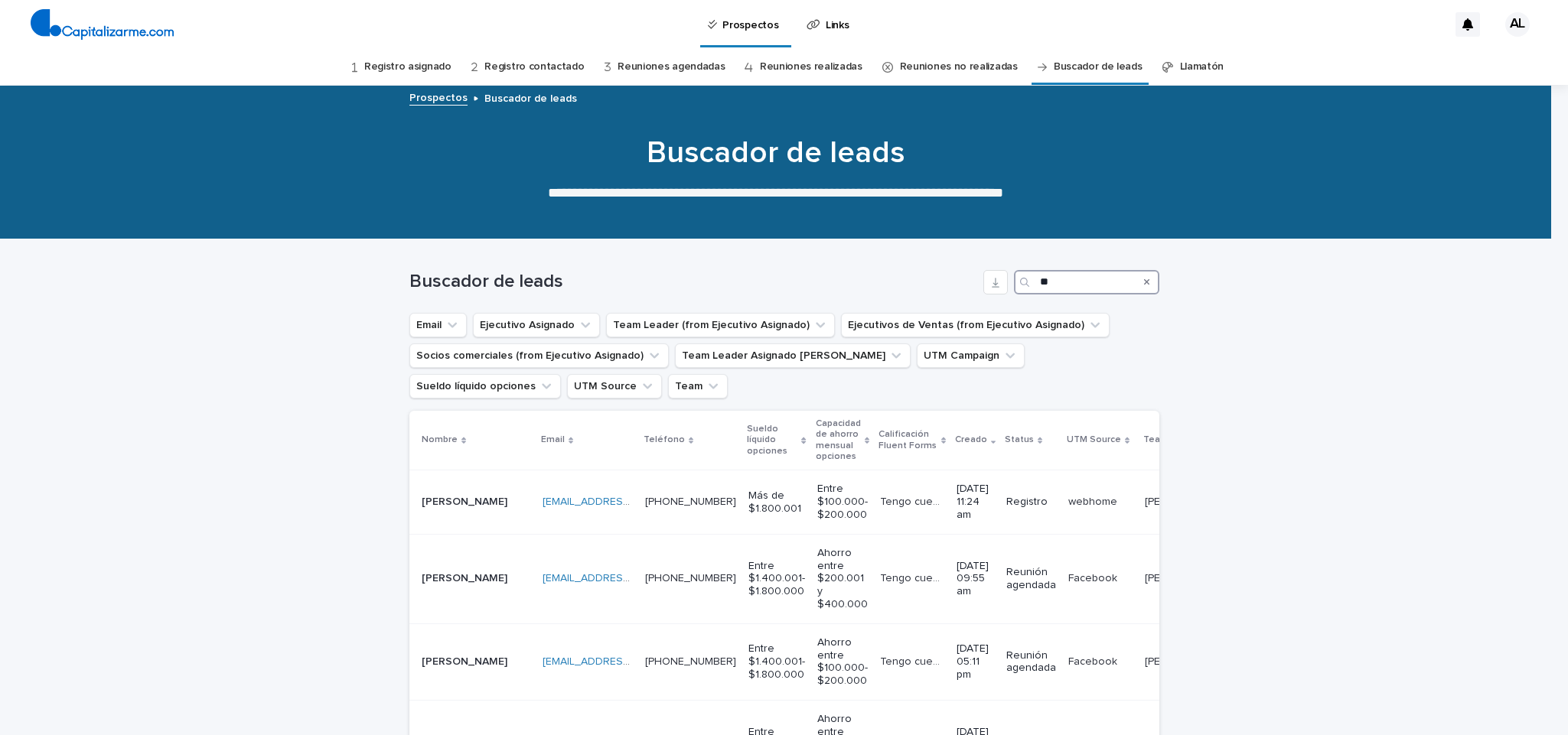
type input "*"
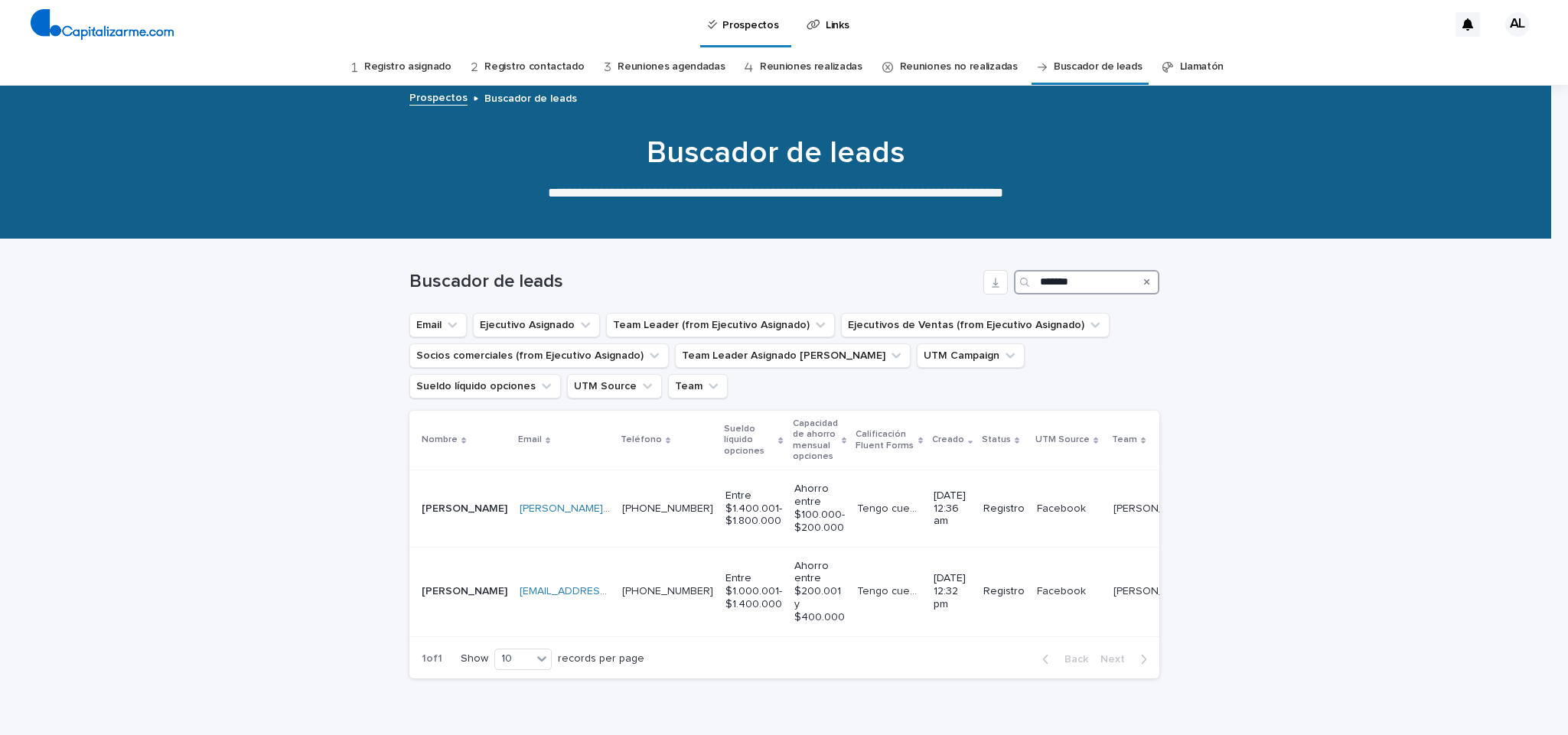
type input "*******"
